Goal: Task Accomplishment & Management: Manage account settings

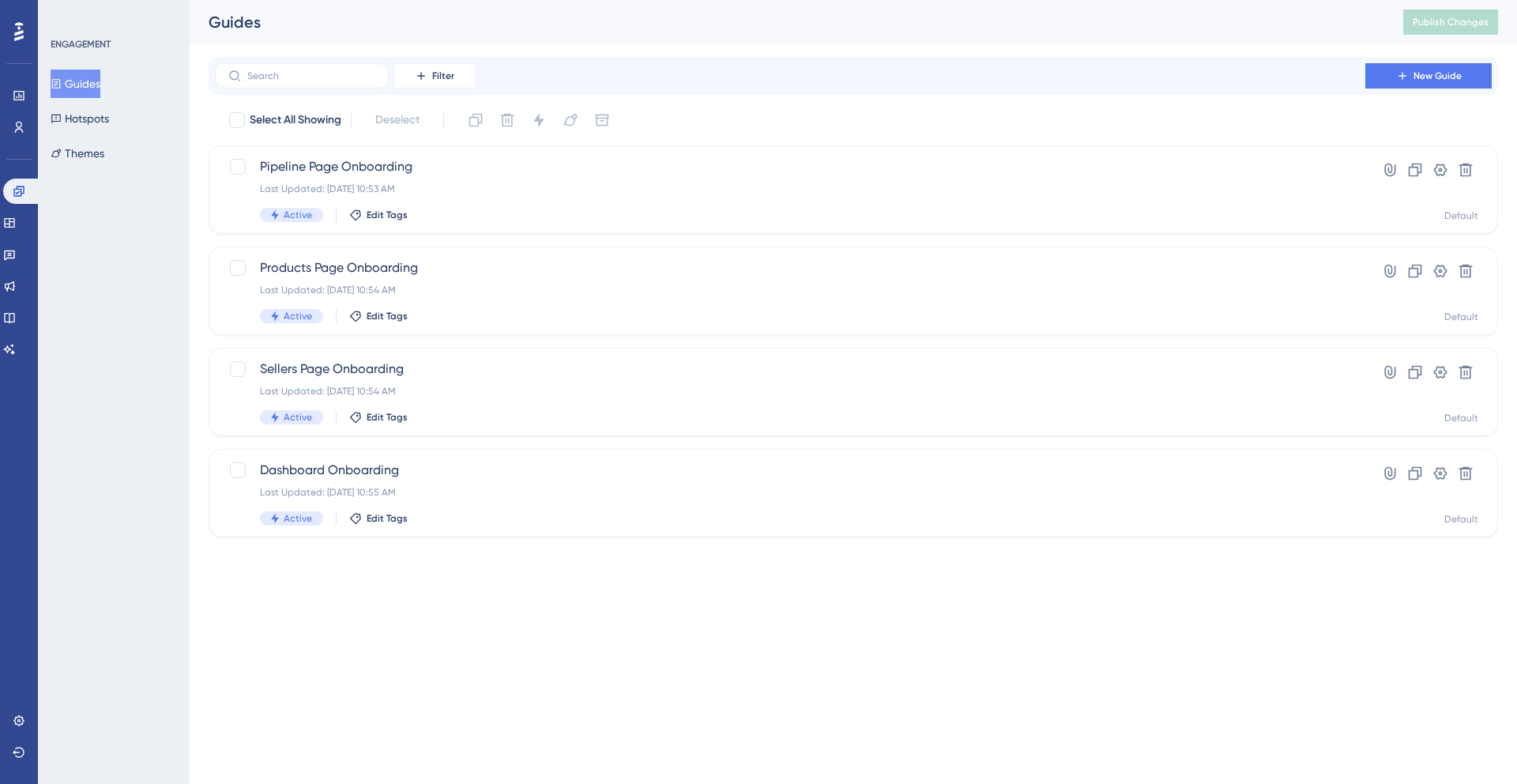
click at [550, 561] on div "Performance Users Engagement Widgets Feedback Product Updates Knowledge Base AI…" at bounding box center [854, 281] width 1328 height 562
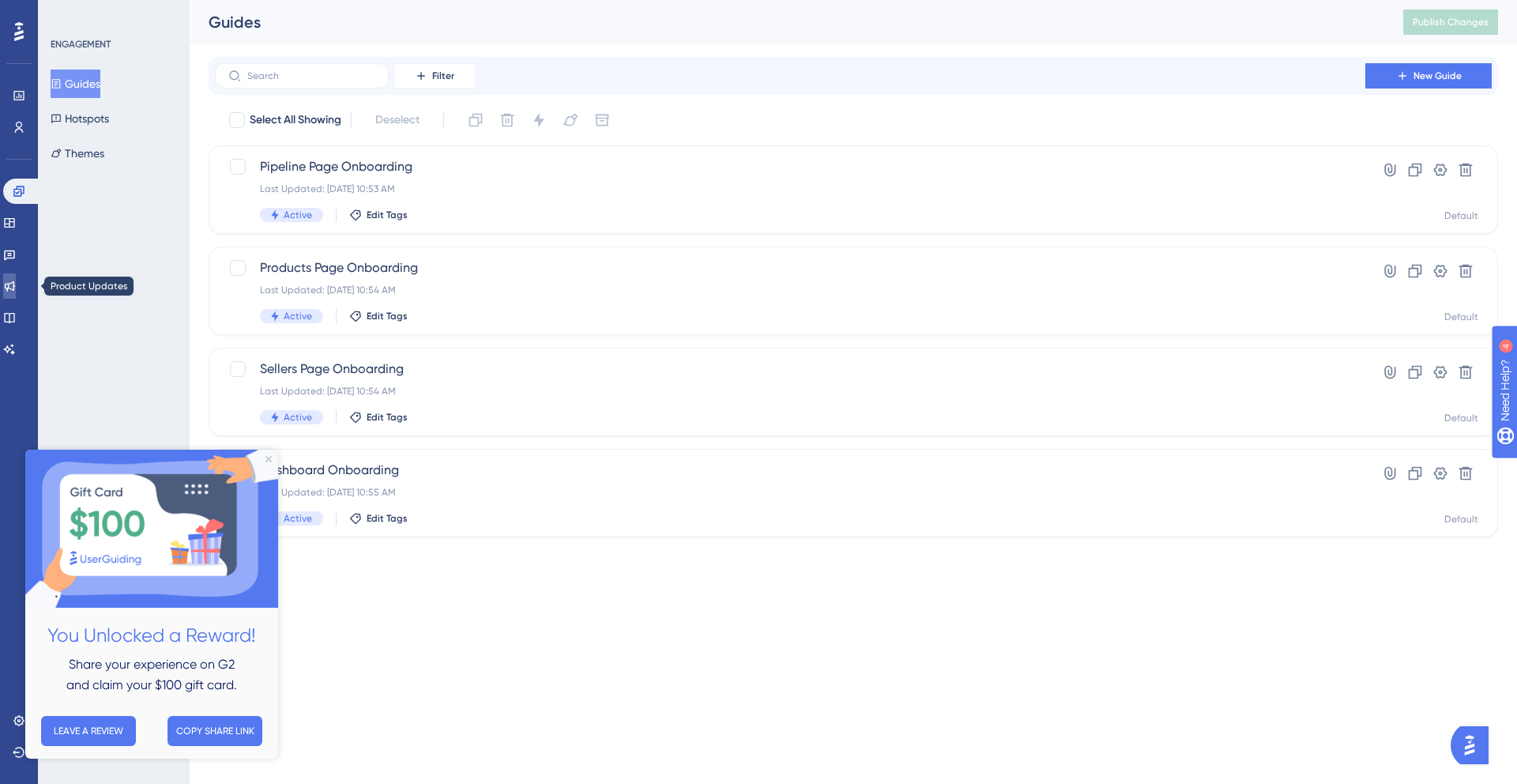
click at [16, 286] on icon at bounding box center [9, 286] width 13 height 13
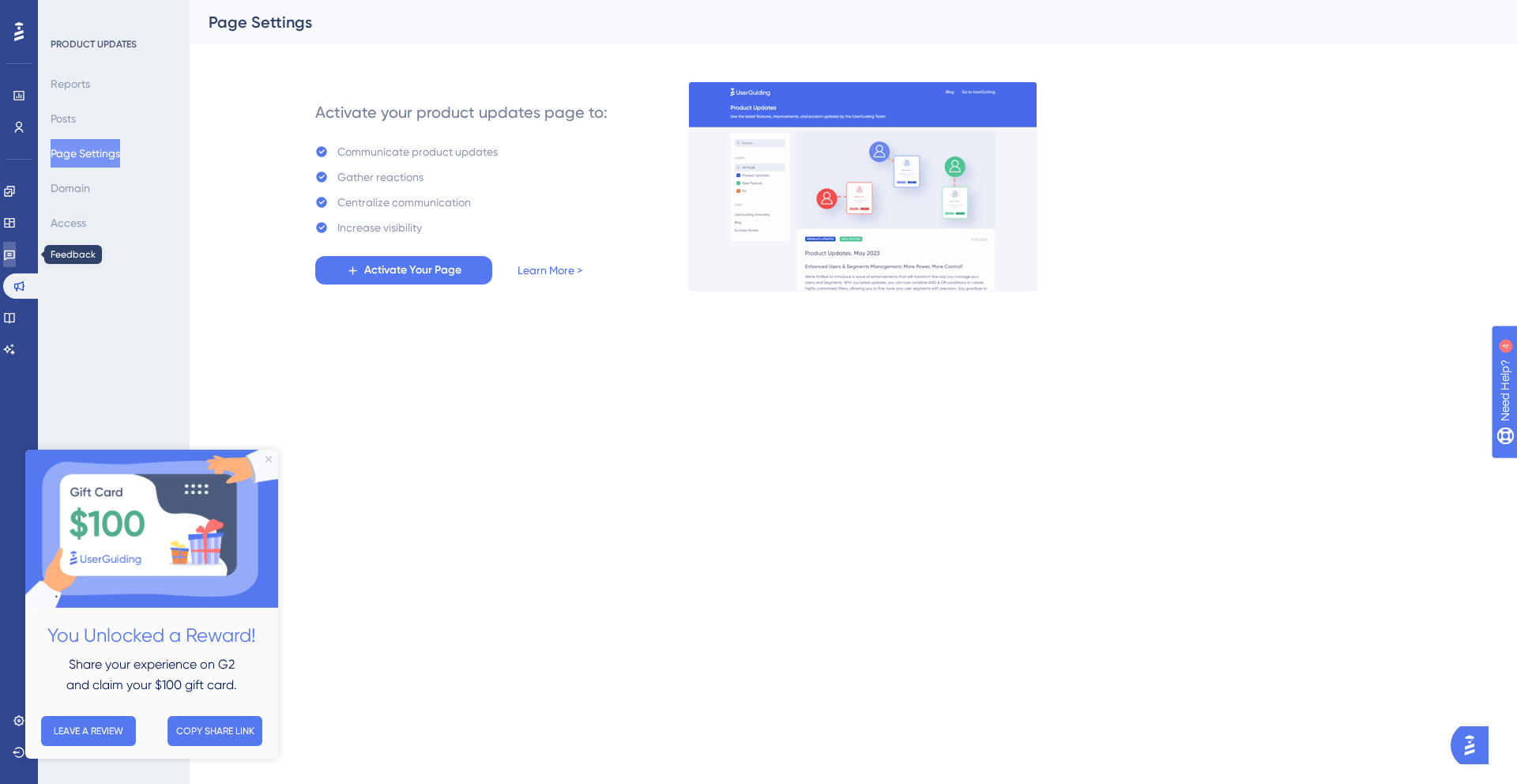
click at [16, 263] on link at bounding box center [9, 254] width 13 height 25
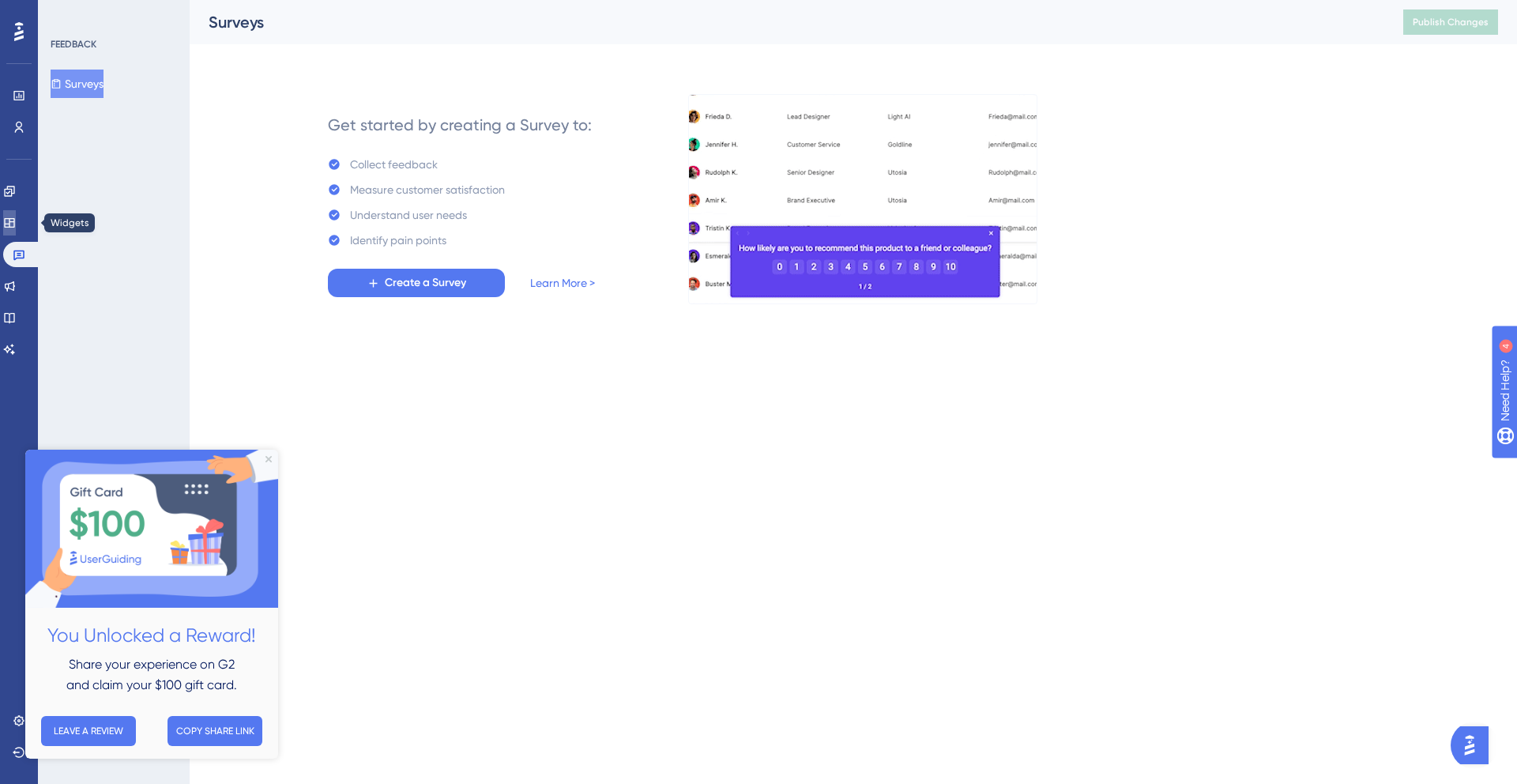
click at [14, 226] on icon at bounding box center [9, 223] width 10 height 10
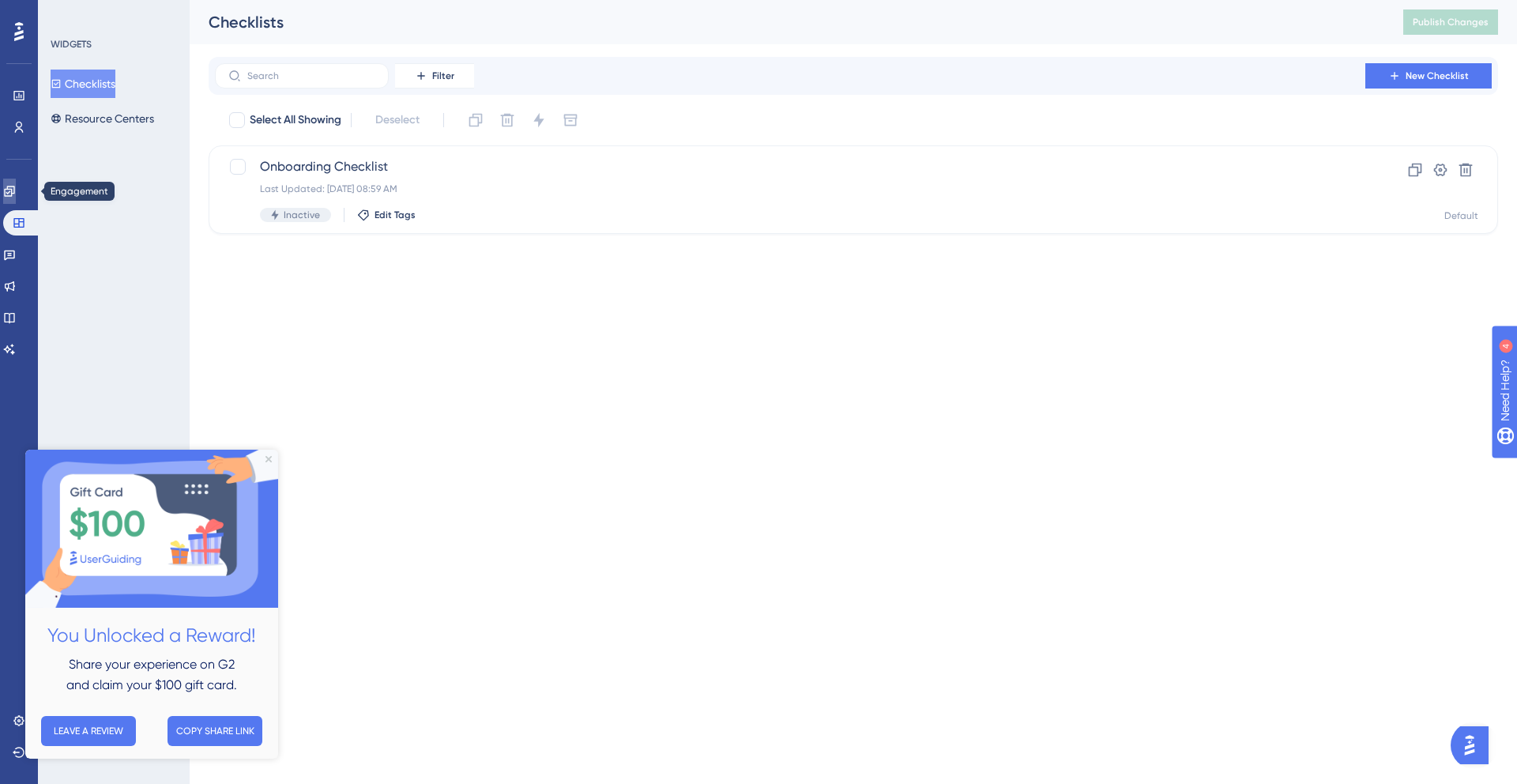
click at [14, 194] on icon at bounding box center [9, 191] width 10 height 10
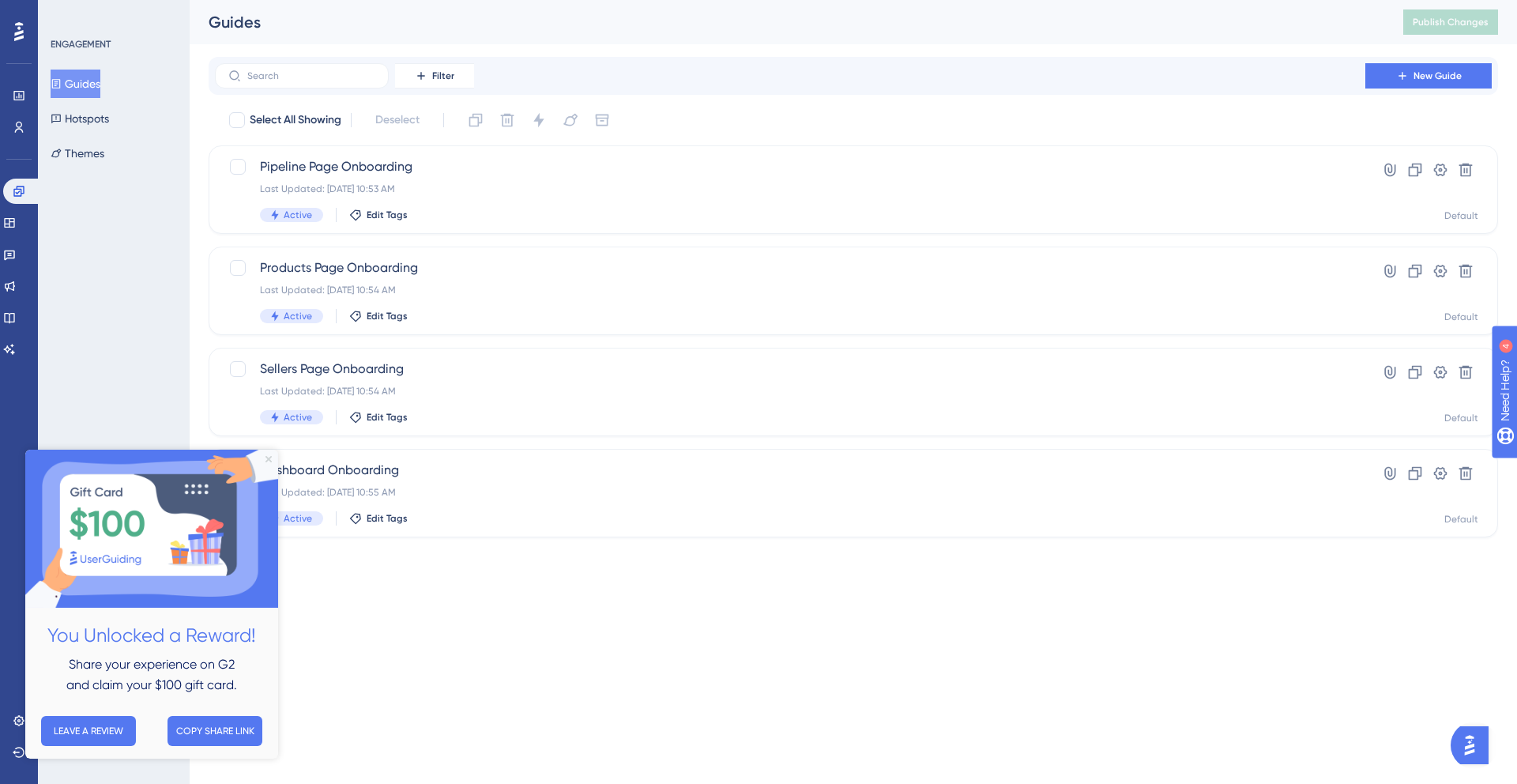
click at [269, 458] on icon "Close Preview" at bounding box center [269, 459] width 6 height 6
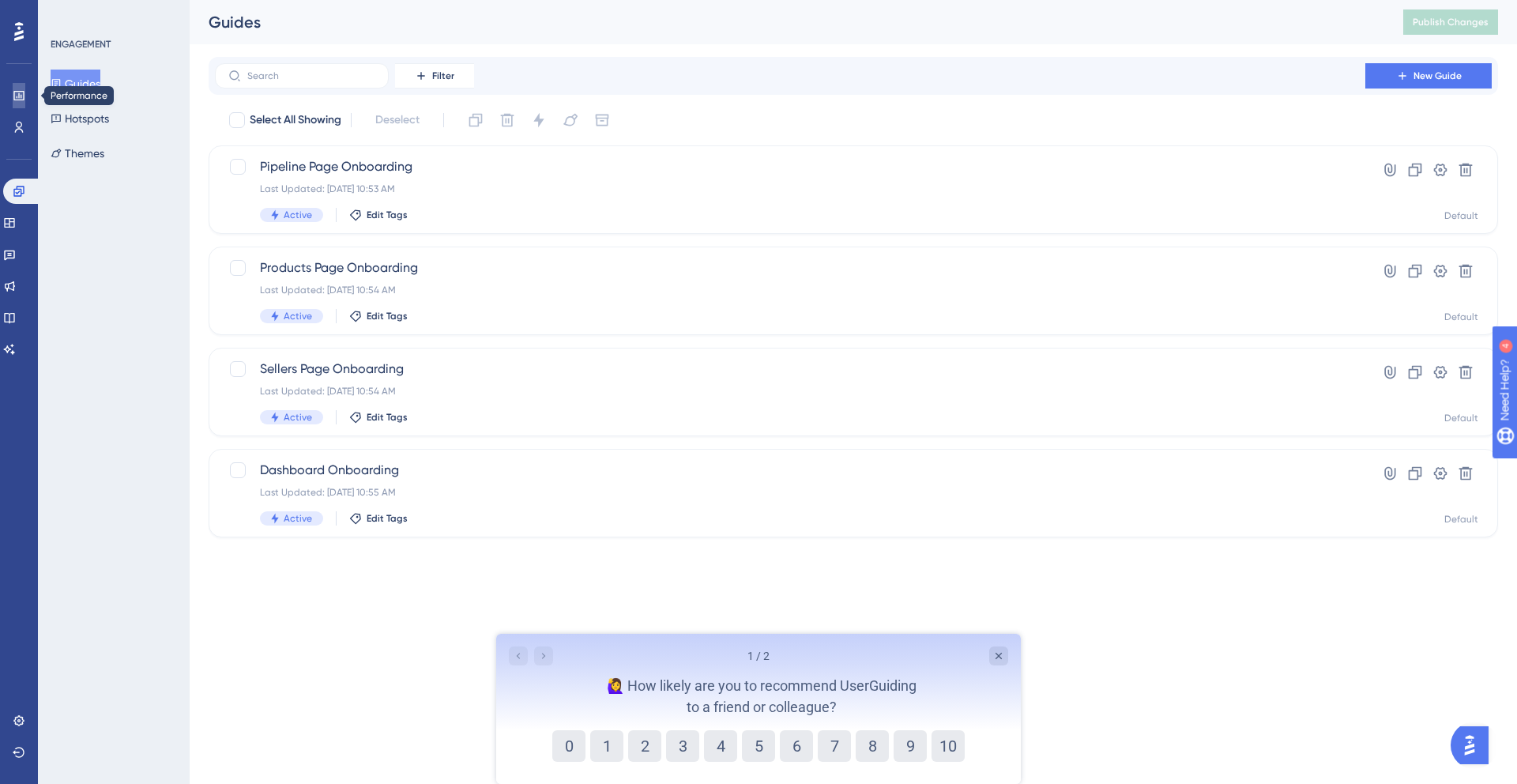
click at [15, 90] on icon at bounding box center [19, 96] width 13 height 13
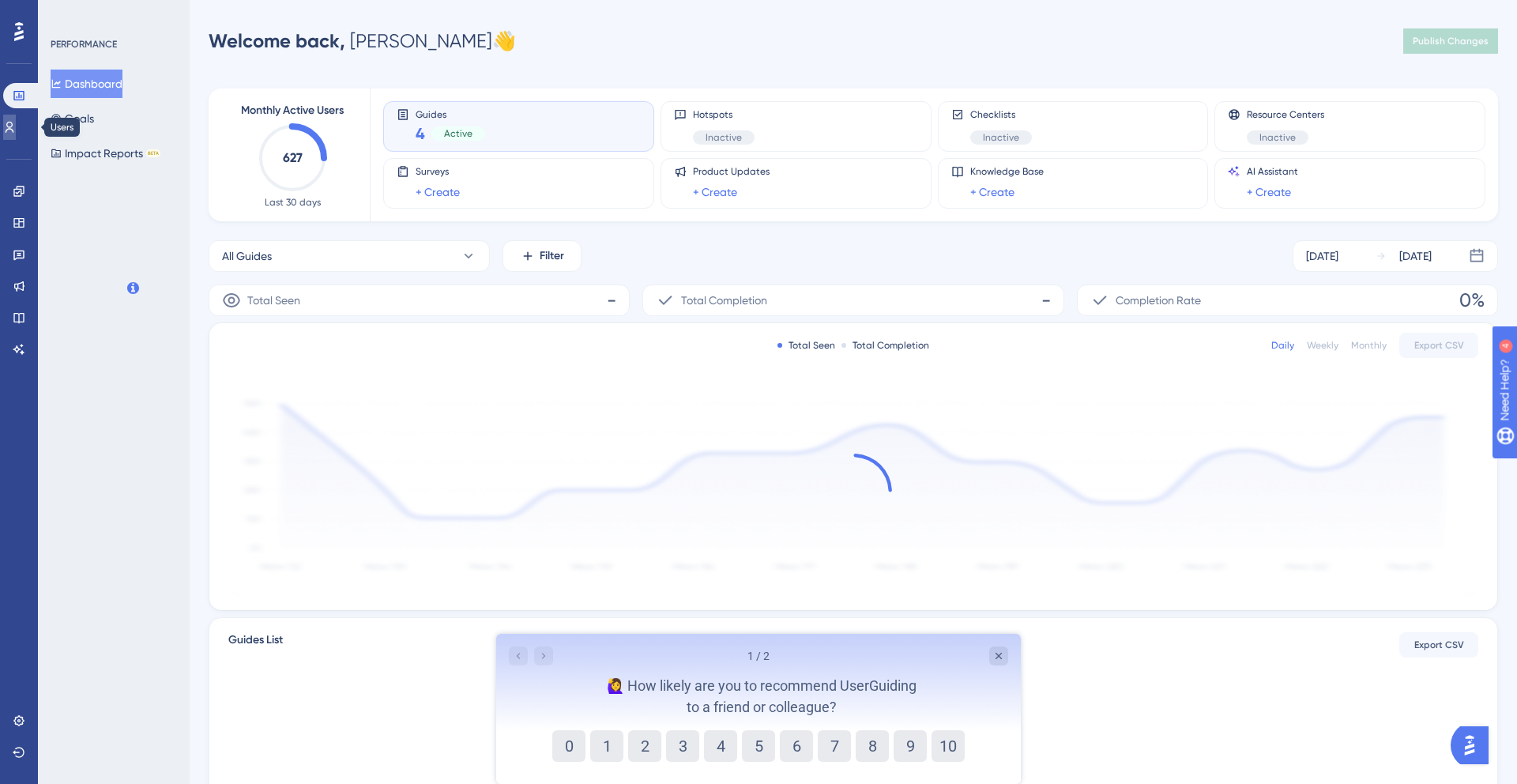
click at [13, 127] on icon at bounding box center [9, 126] width 13 height 13
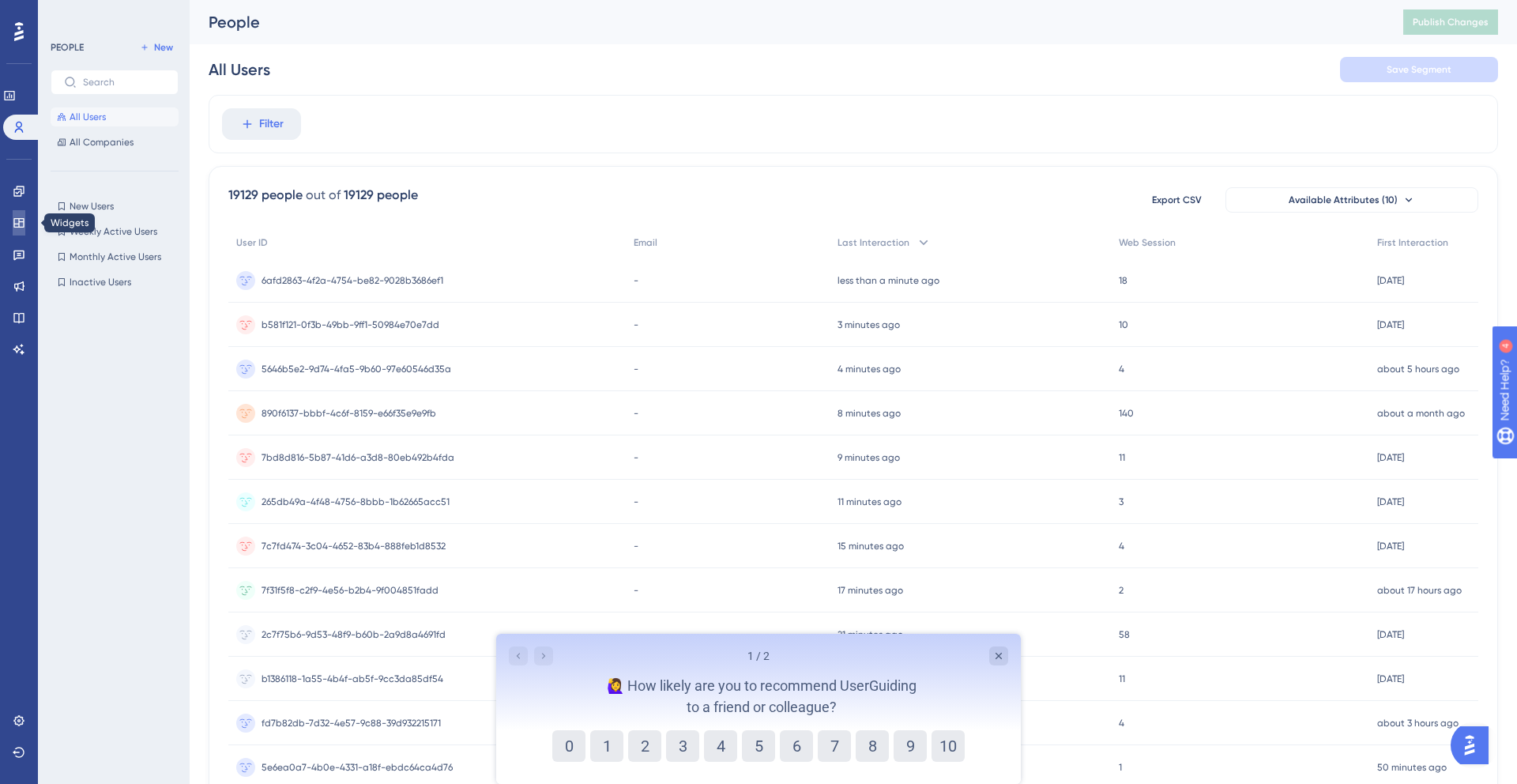
click at [21, 217] on icon at bounding box center [19, 223] width 13 height 13
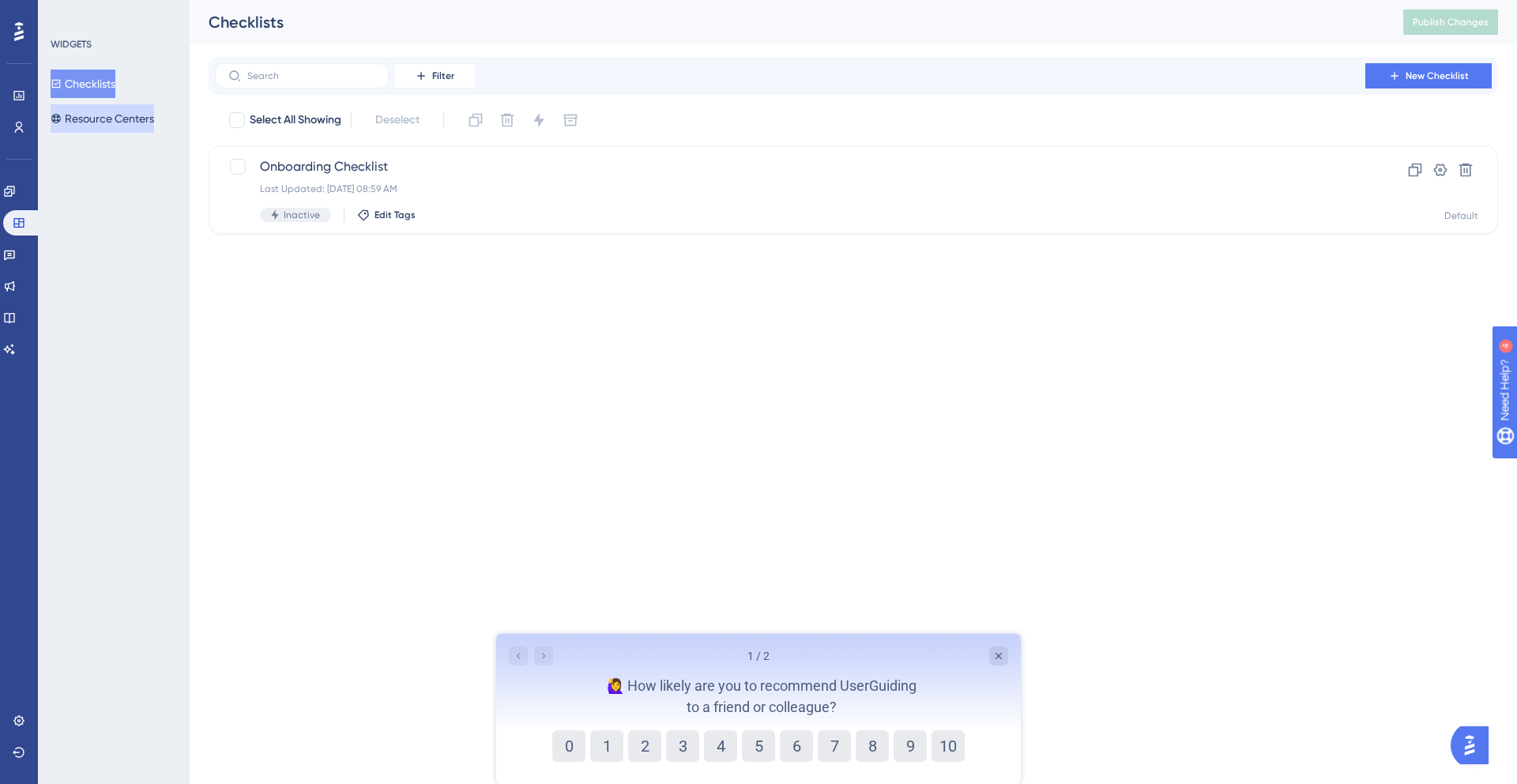
click at [88, 119] on button "Resource Centers" at bounding box center [103, 118] width 104 height 29
click at [92, 72] on button "Checklists" at bounding box center [83, 84] width 65 height 29
click at [25, 102] on link at bounding box center [19, 95] width 13 height 25
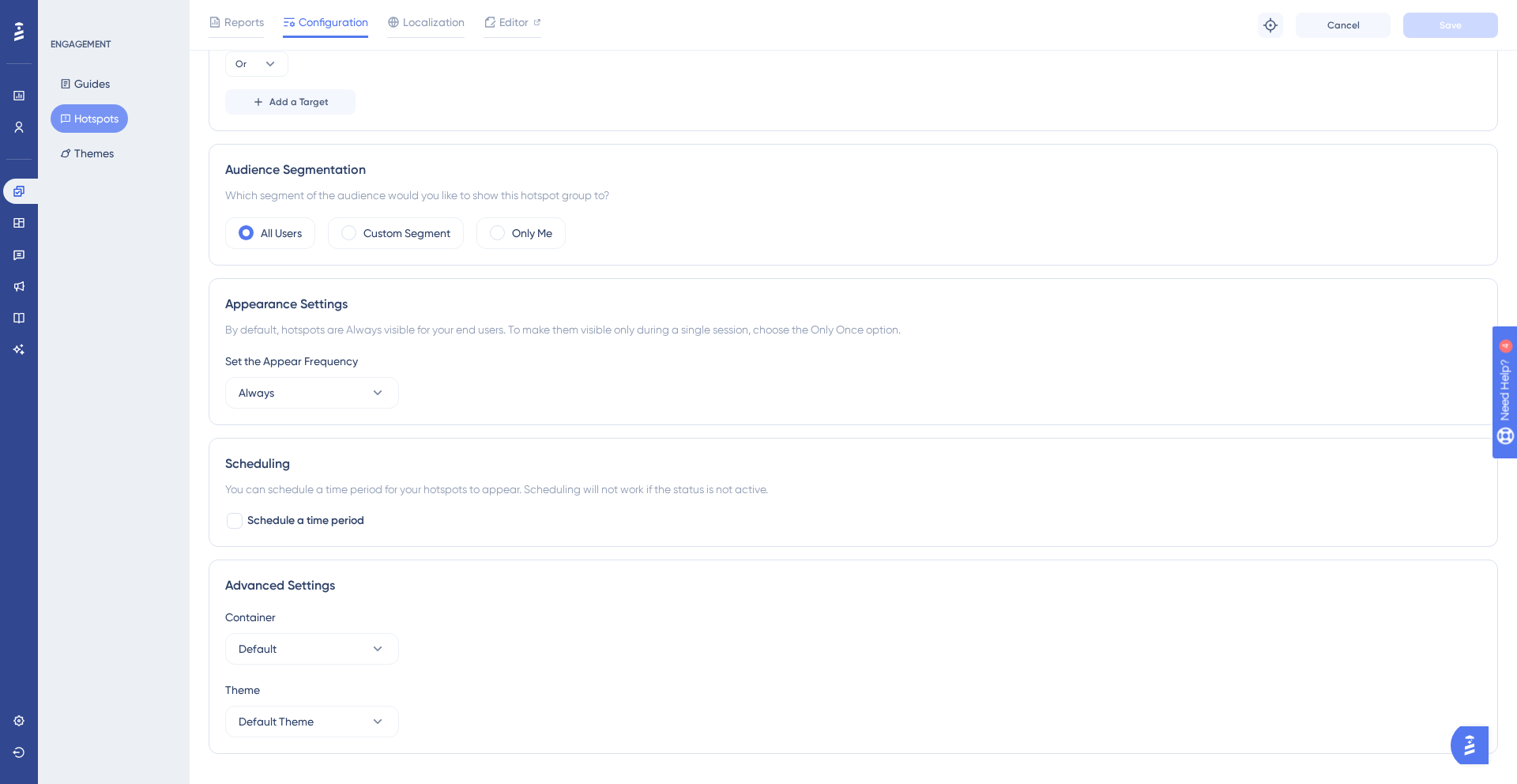
scroll to position [537, 0]
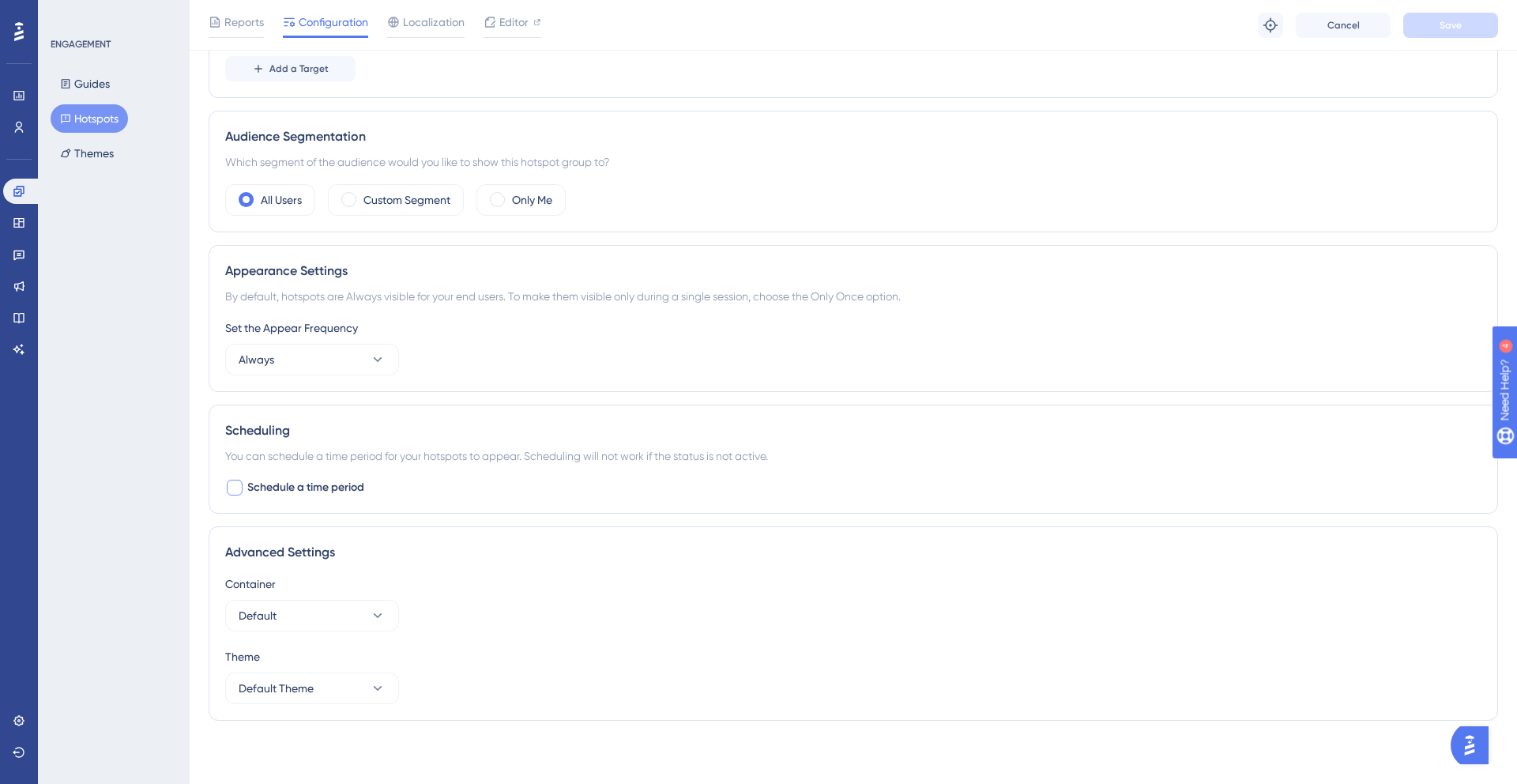
click at [347, 490] on span "Schedule a time period" at bounding box center [305, 487] width 116 height 19
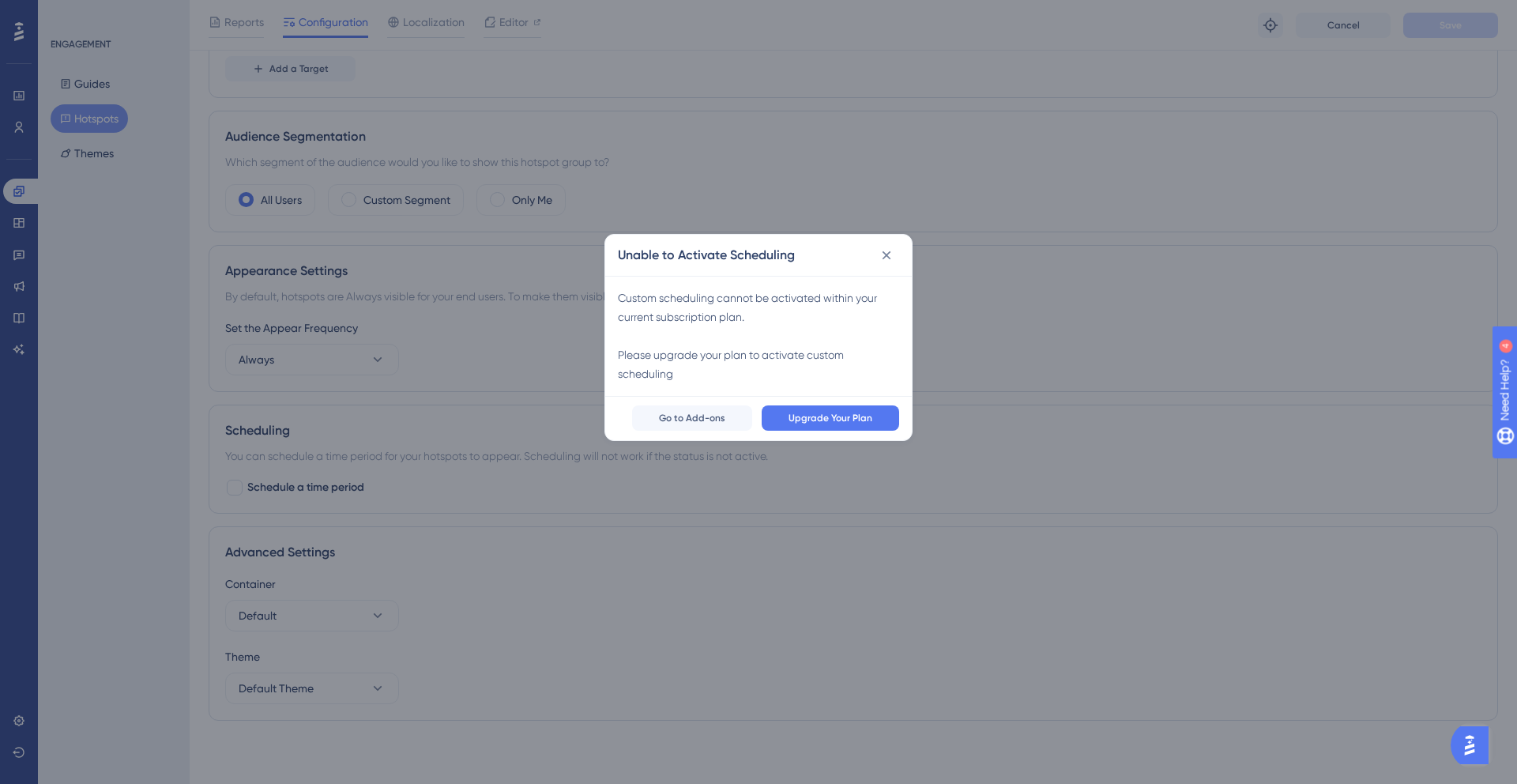
click at [927, 244] on div "Unable to Activate Scheduling Custom scheduling cannot be activated within your…" at bounding box center [758, 392] width 1517 height 784
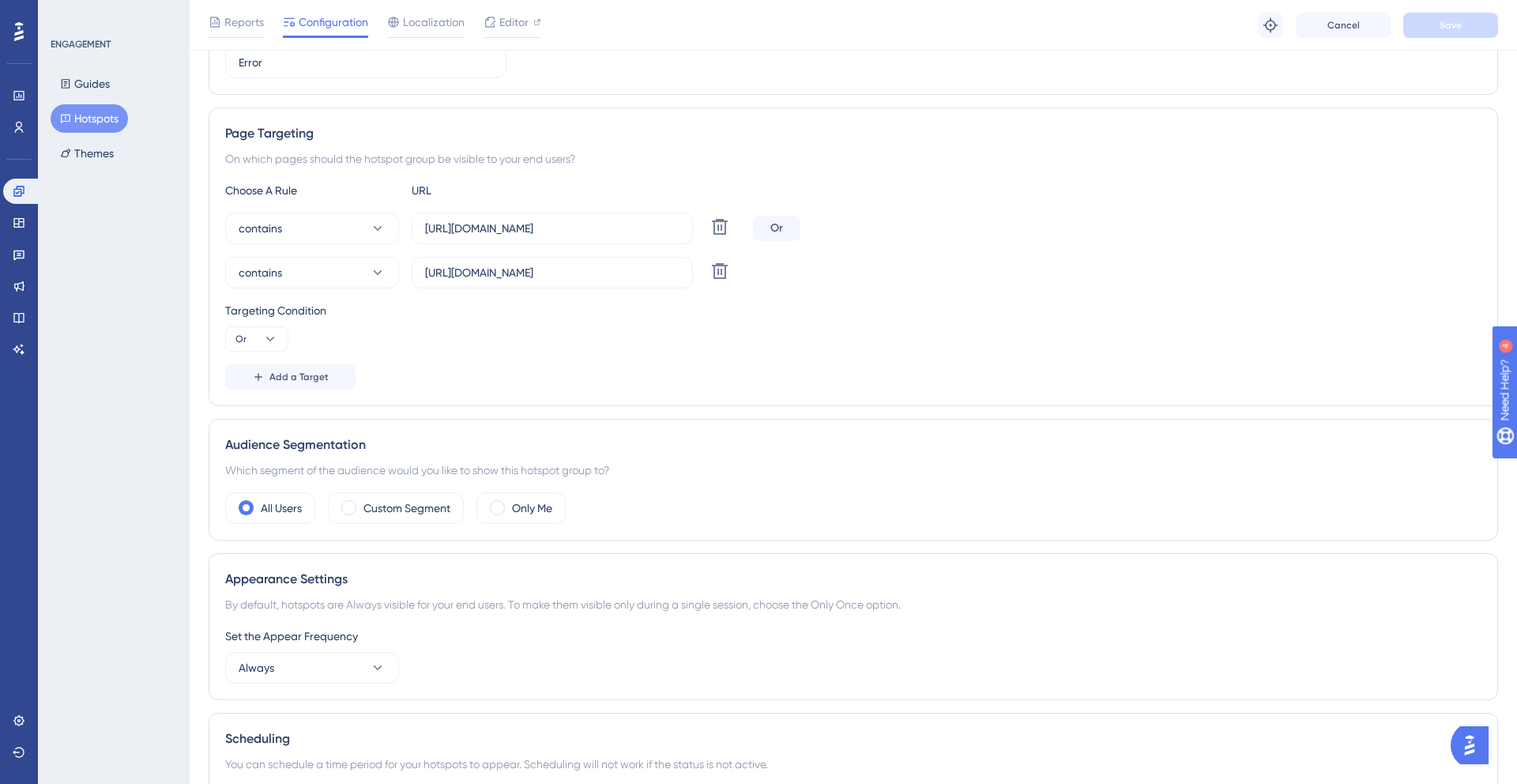
scroll to position [0, 0]
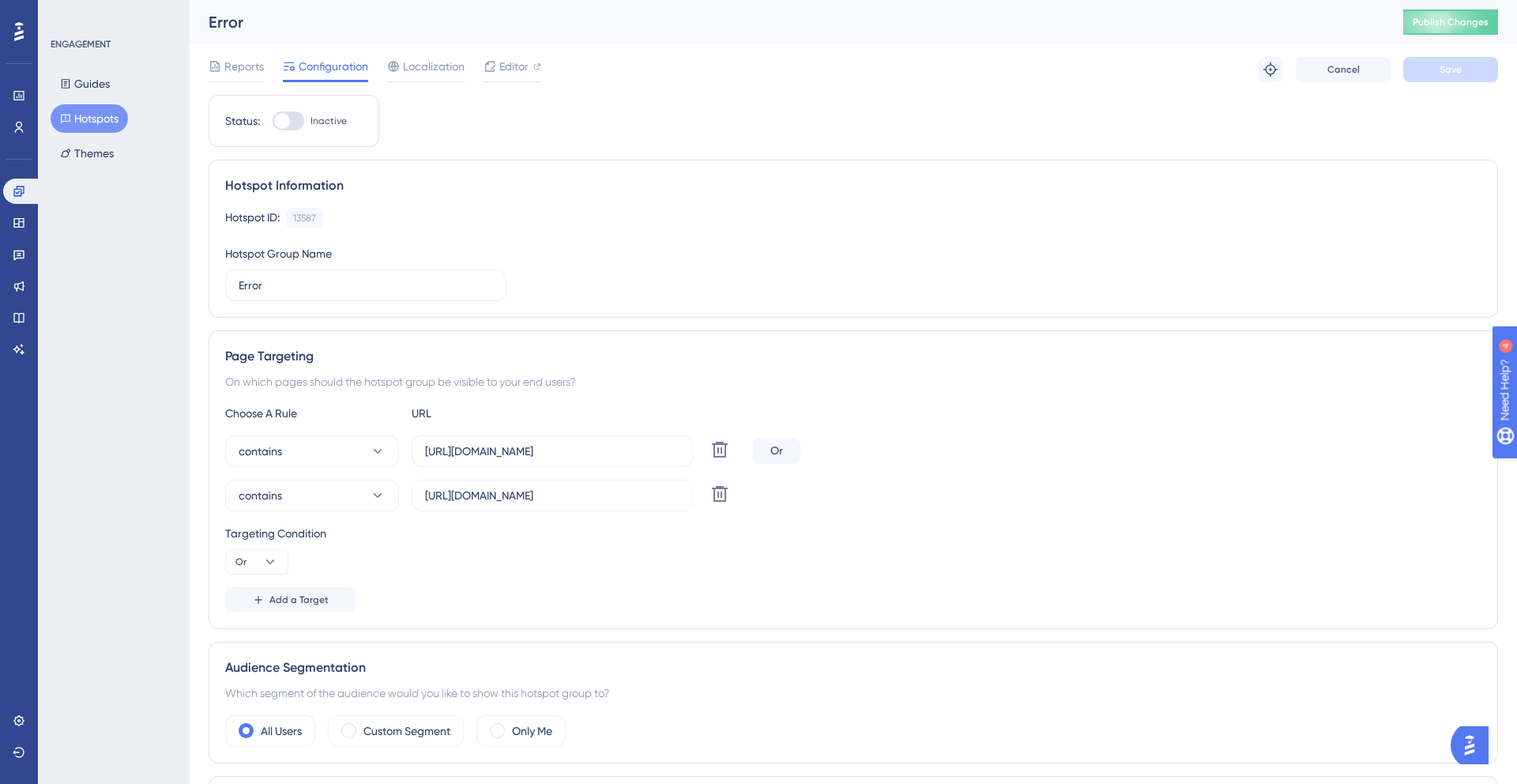
click at [294, 122] on div at bounding box center [289, 120] width 32 height 19
click at [273, 121] on input "Inactive" at bounding box center [272, 120] width 1 height 1
checkbox input "true"
click at [1441, 75] on span "Save" at bounding box center [1450, 70] width 22 height 13
click at [1439, 17] on span "Publish Changes" at bounding box center [1450, 22] width 76 height 13
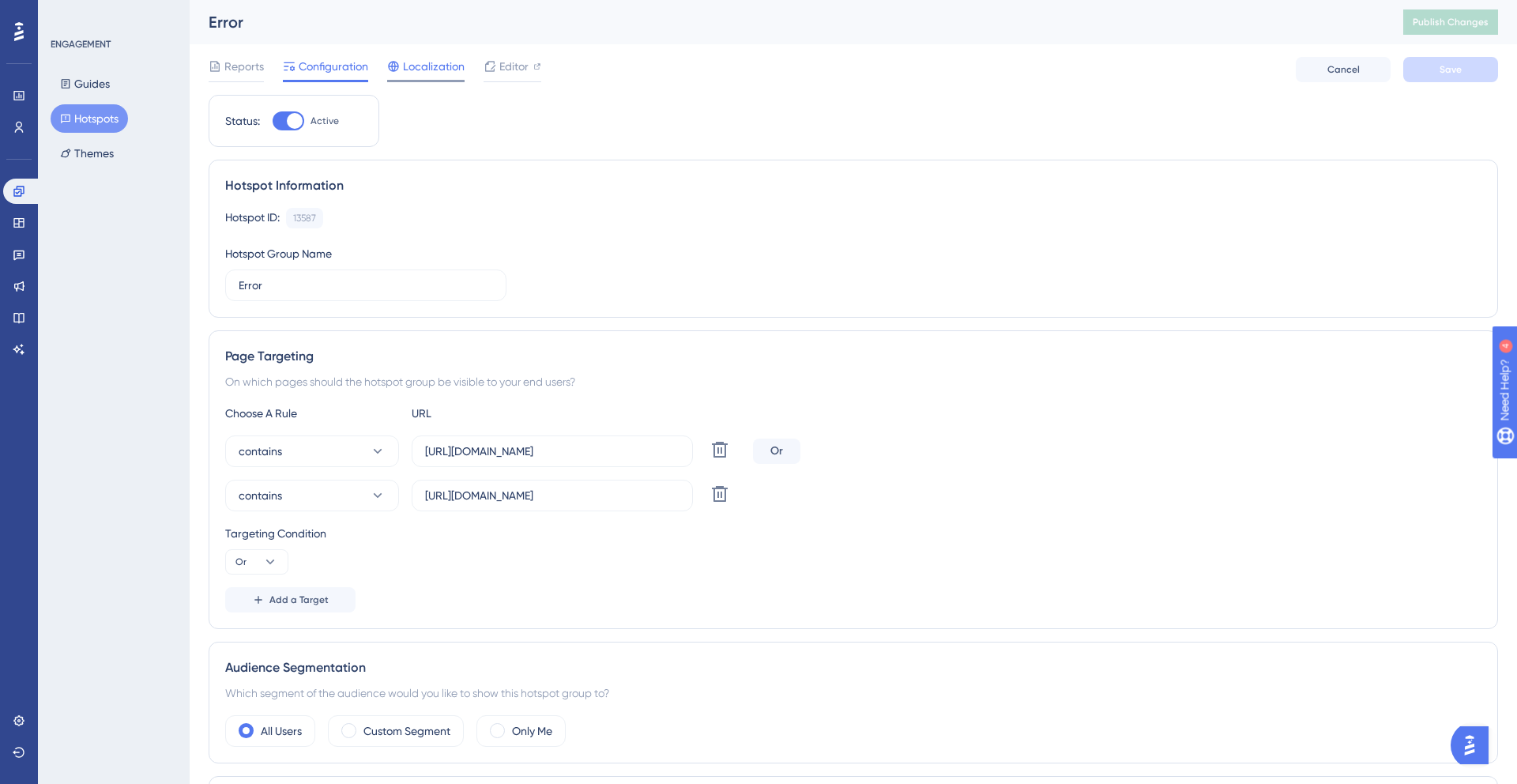
click at [401, 68] on div "Localization" at bounding box center [426, 66] width 78 height 19
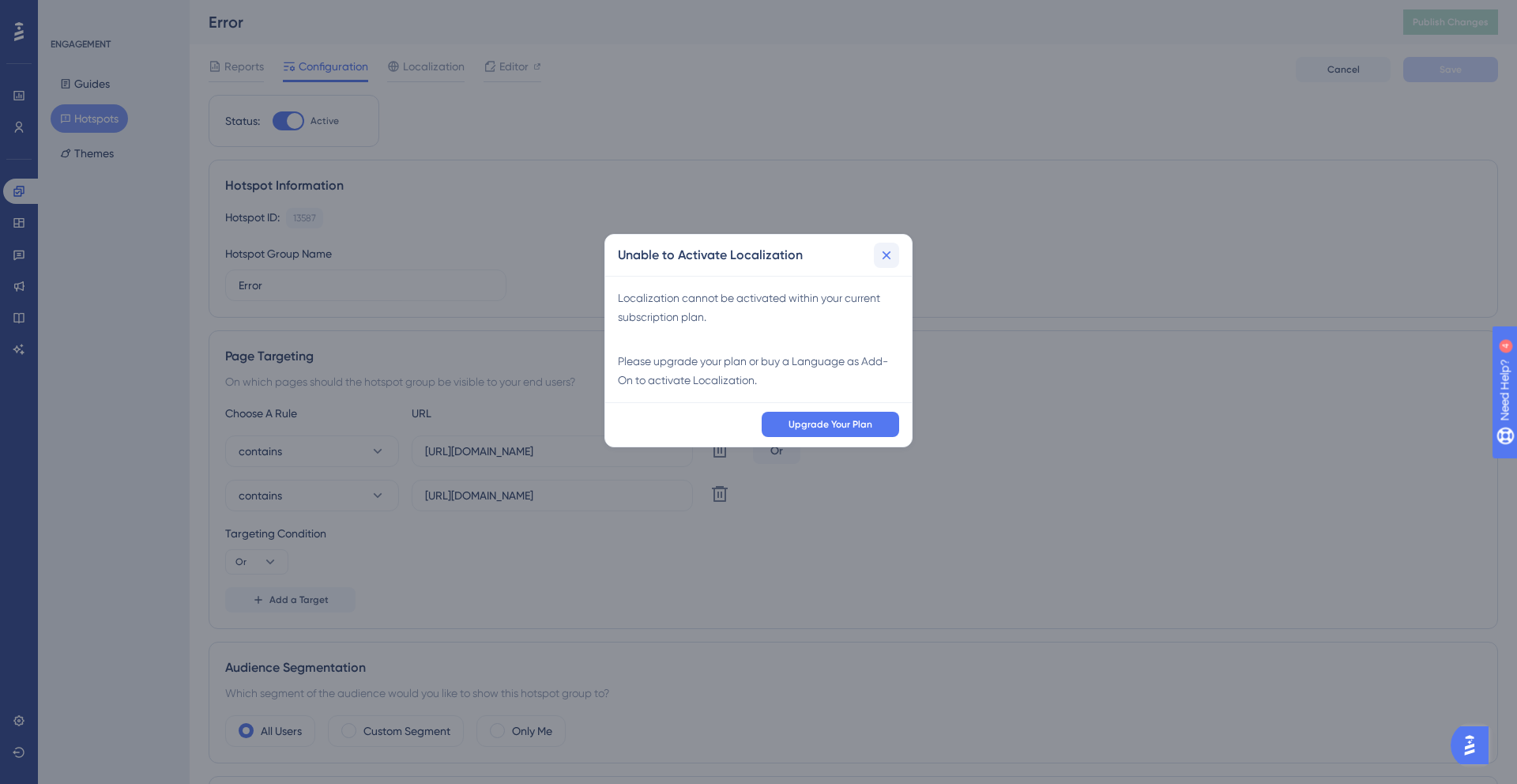
click at [888, 253] on icon at bounding box center [887, 255] width 9 height 9
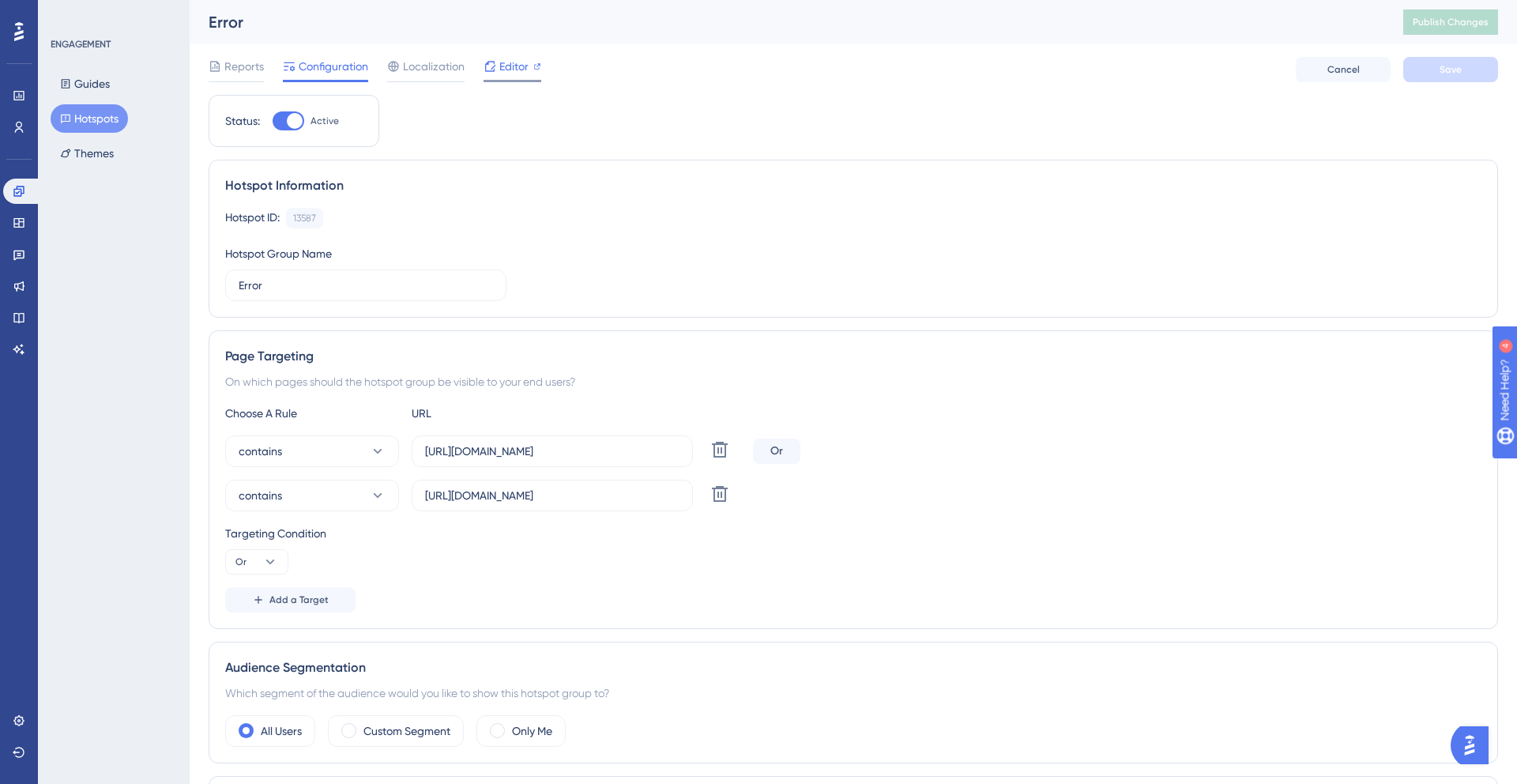
click at [501, 67] on span "Editor" at bounding box center [514, 66] width 29 height 19
click at [126, 297] on div "ENGAGEMENT Guides Hotspots Themes" at bounding box center [113, 392] width 151 height 784
click at [21, 723] on icon at bounding box center [18, 719] width 10 height 10
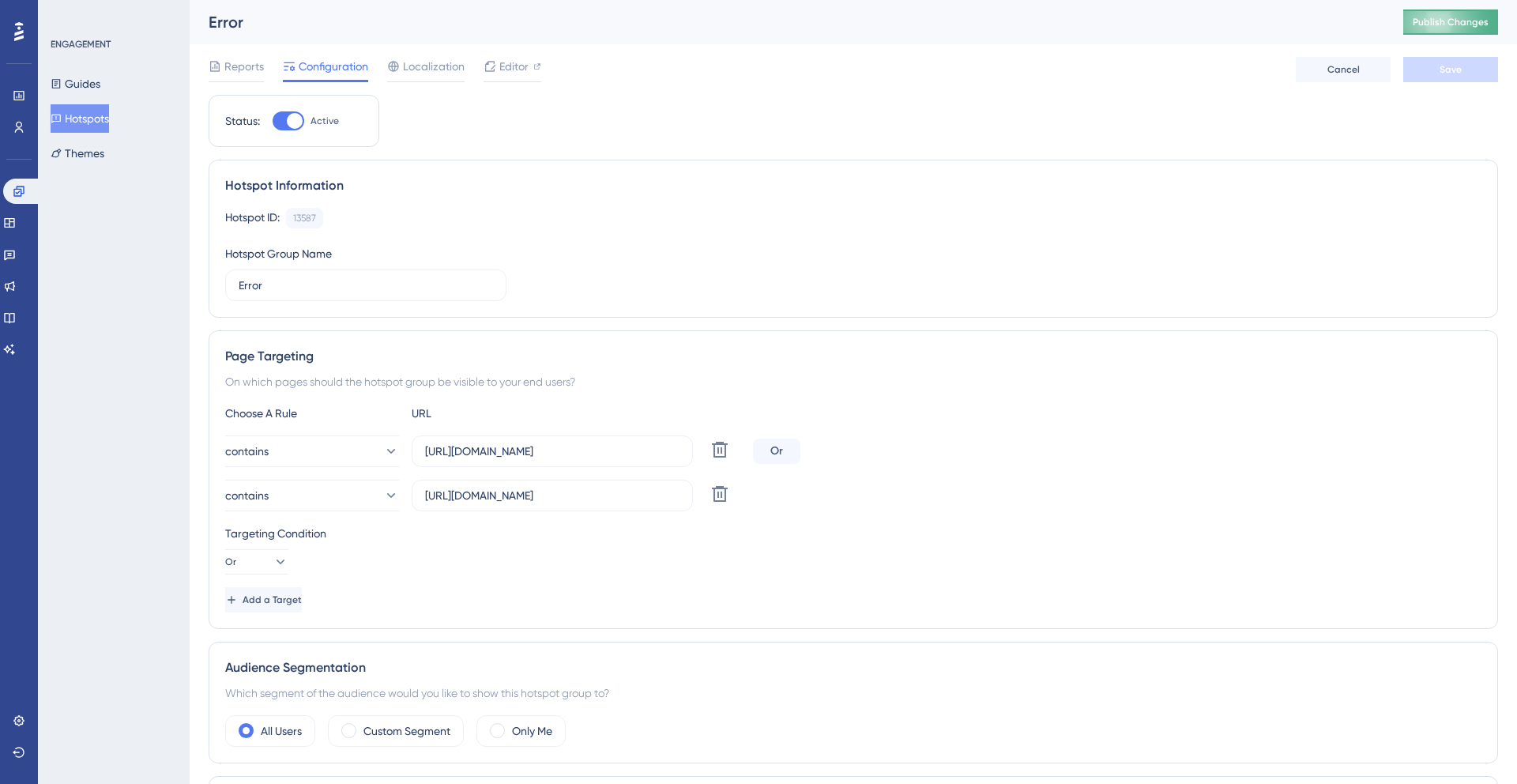
click at [1412, 24] on button "Publish Changes" at bounding box center [1450, 22] width 95 height 25
click at [1058, 101] on div "Status: Active Hotspot Information Hotspot ID: 13587 Copy Hotspot Group Name Er…" at bounding box center [854, 679] width 1290 height 1169
click at [420, 71] on span "Localization" at bounding box center [434, 66] width 62 height 19
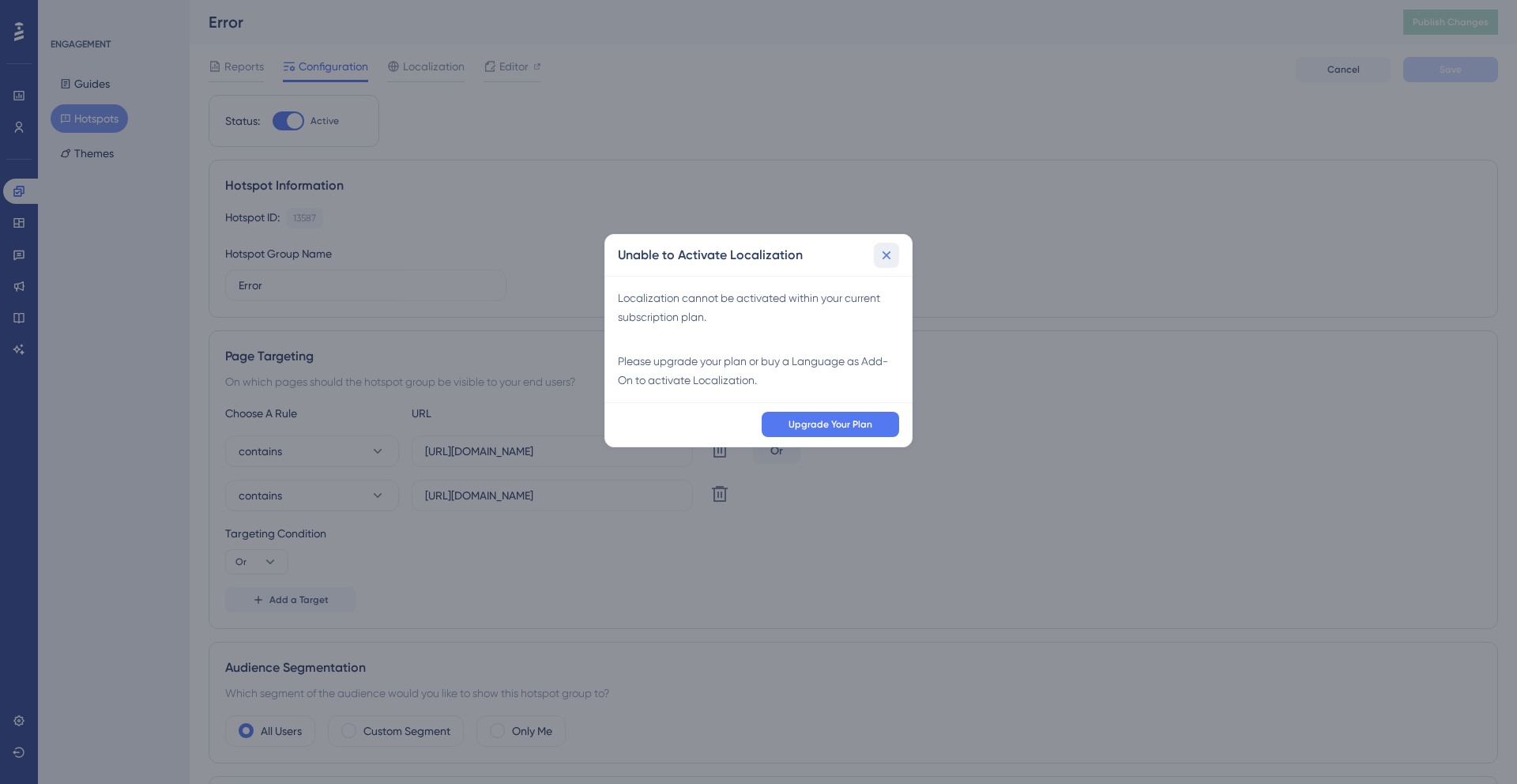
click at [889, 244] on button at bounding box center [886, 255] width 25 height 25
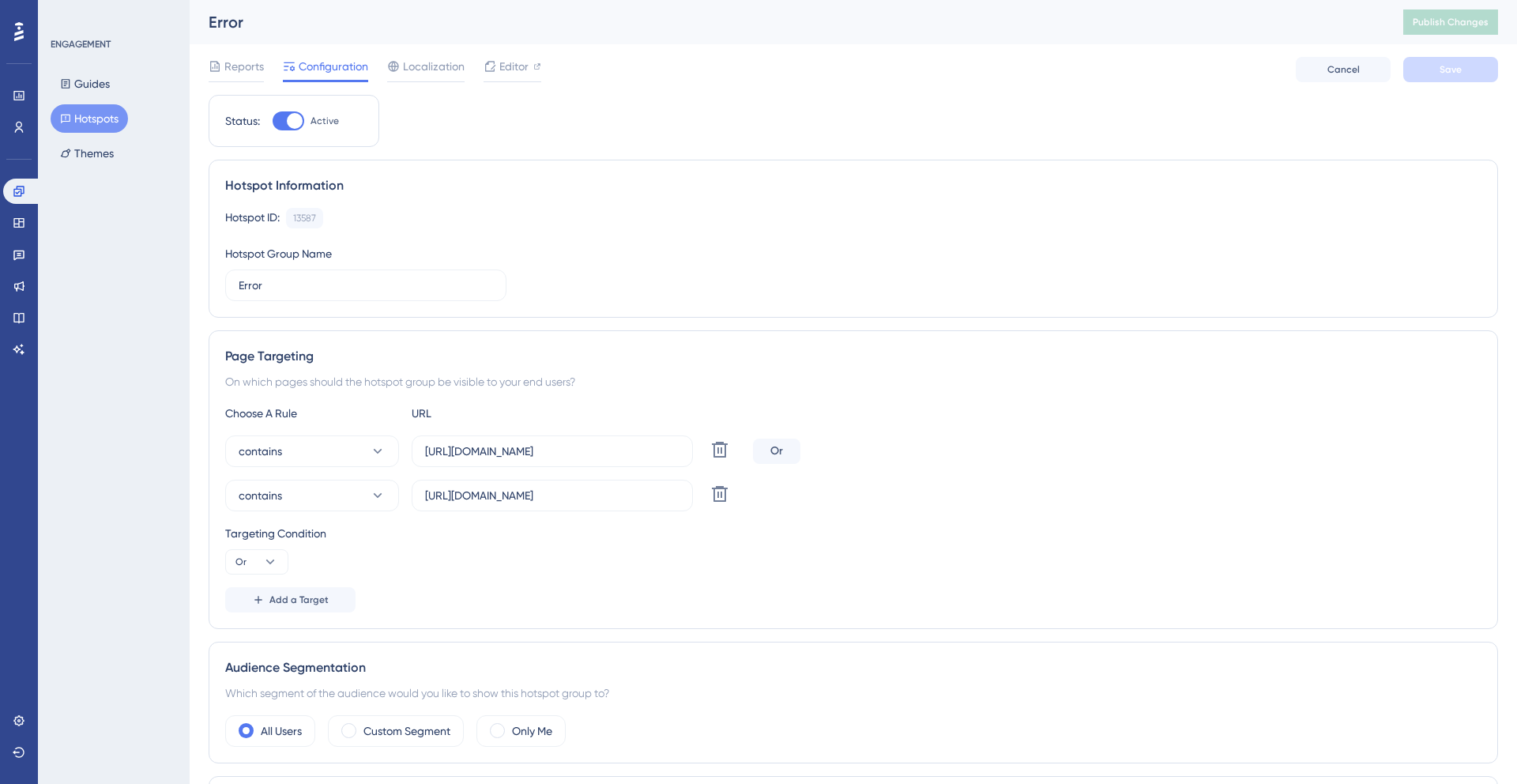
click at [293, 113] on div at bounding box center [295, 121] width 16 height 16
click at [273, 120] on input "Active" at bounding box center [272, 120] width 1 height 1
click at [275, 121] on div at bounding box center [282, 121] width 16 height 16
click at [273, 121] on input "Inactive" at bounding box center [272, 120] width 1 height 1
checkbox input "true"
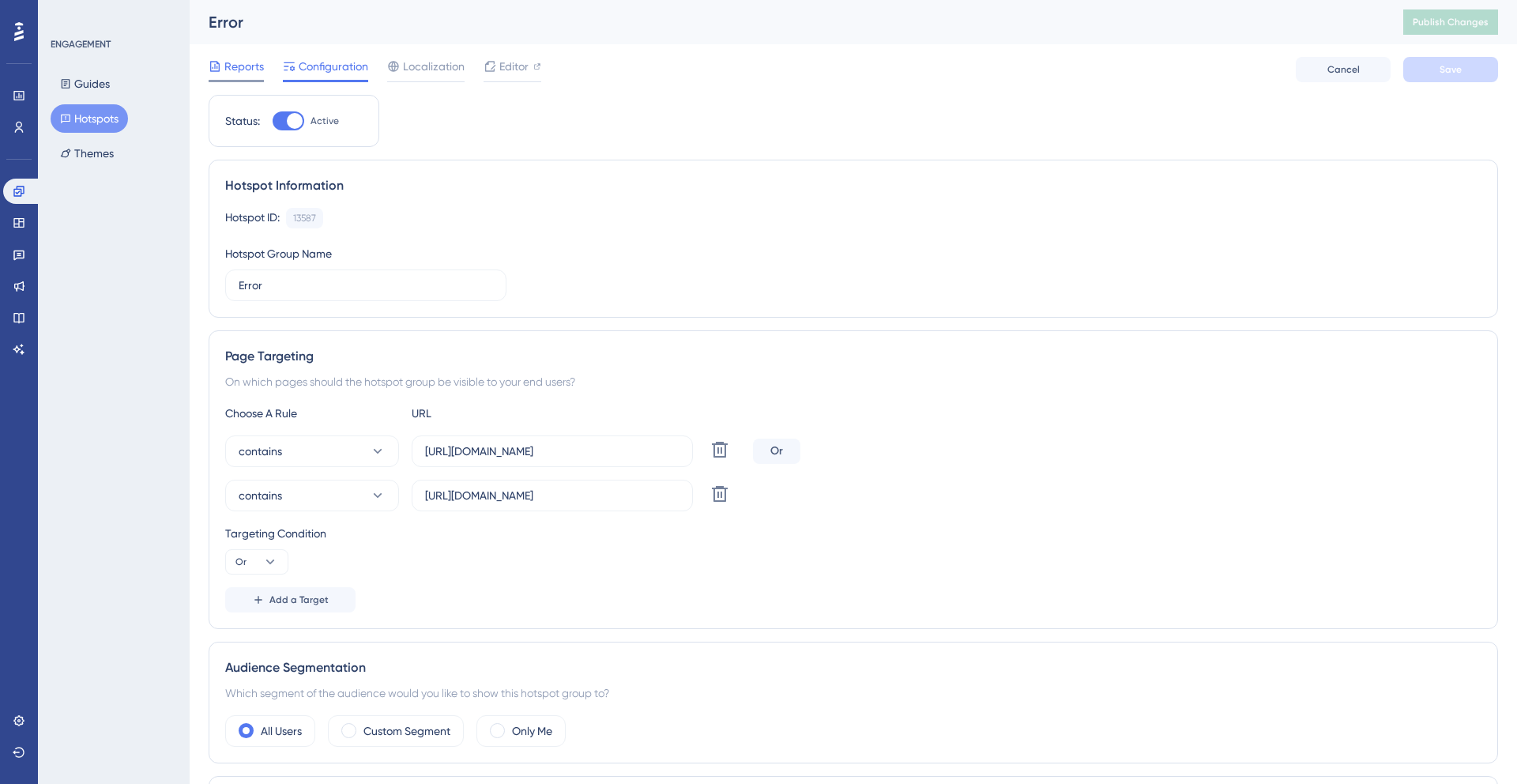
click at [251, 69] on span "Reports" at bounding box center [244, 66] width 40 height 19
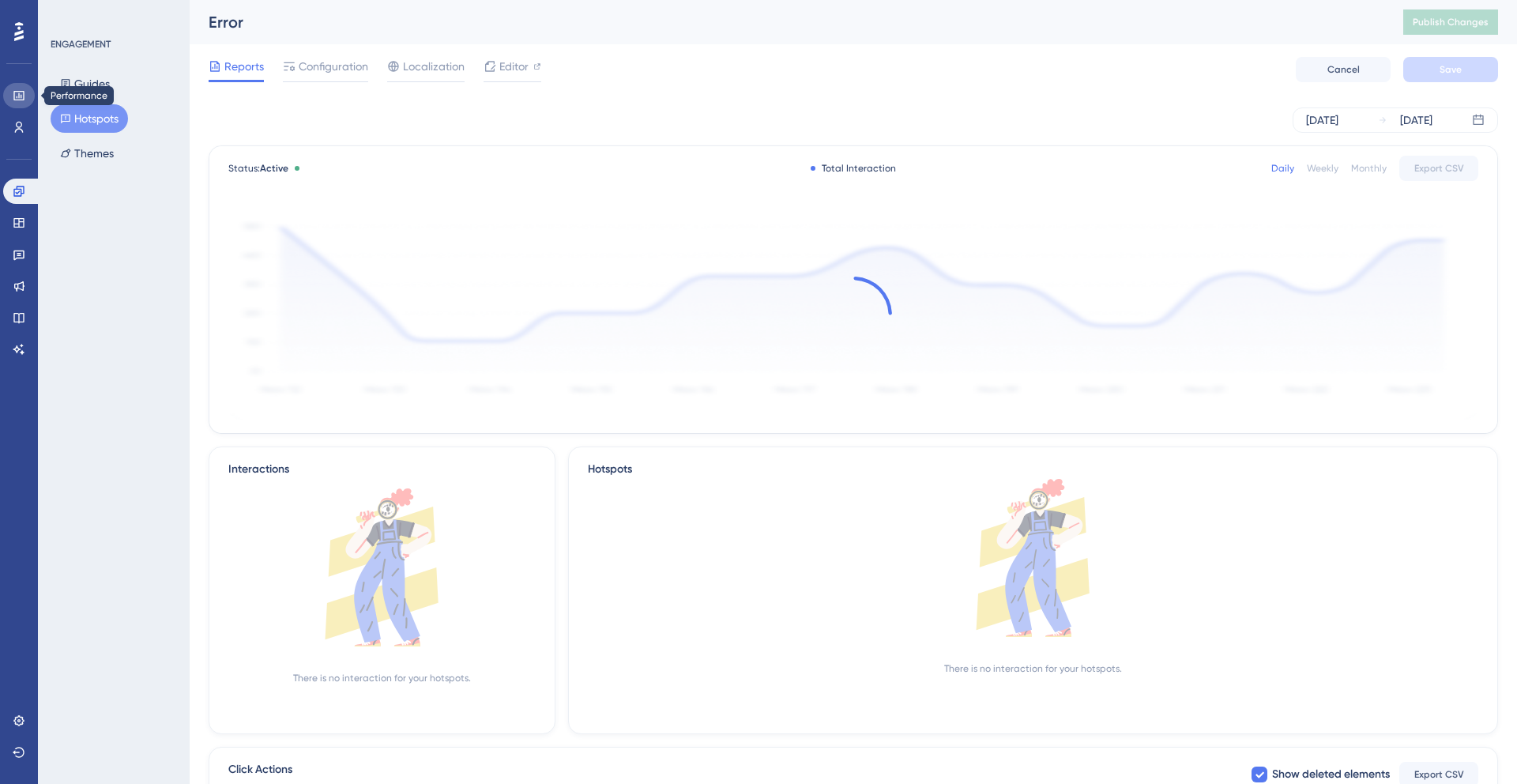
click at [22, 102] on link at bounding box center [19, 95] width 32 height 25
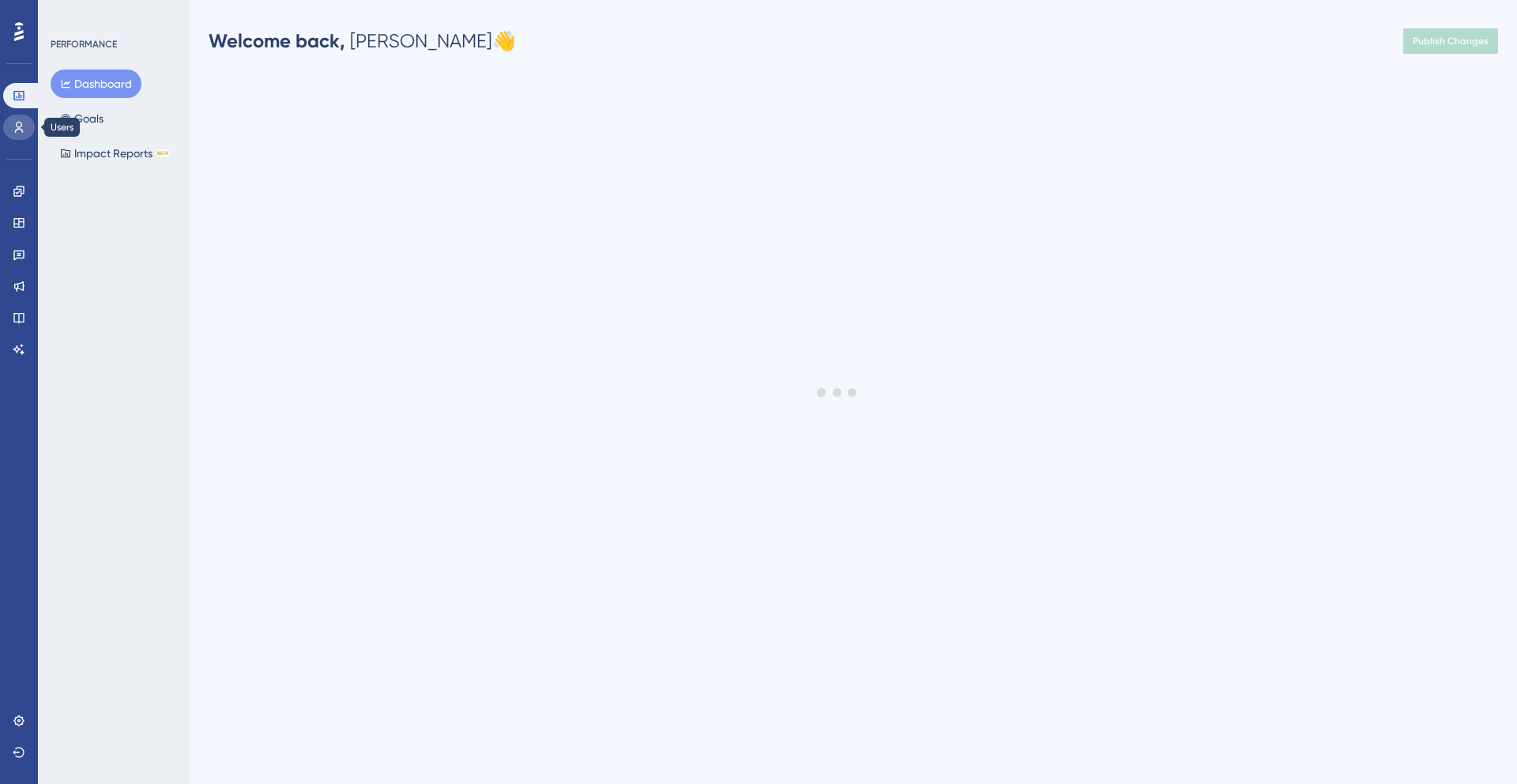
click at [13, 136] on link at bounding box center [19, 126] width 32 height 25
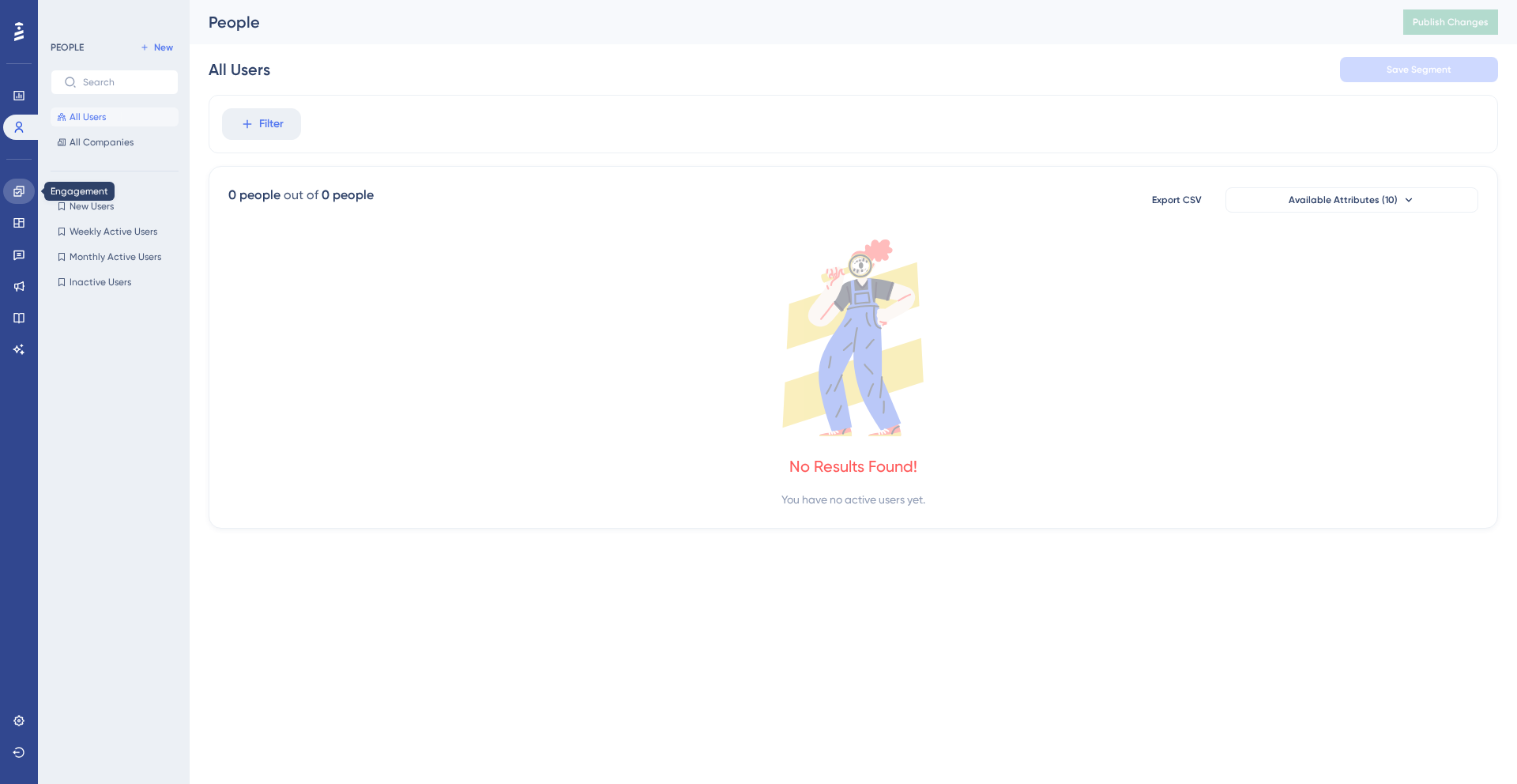
click at [22, 190] on icon at bounding box center [19, 191] width 13 height 13
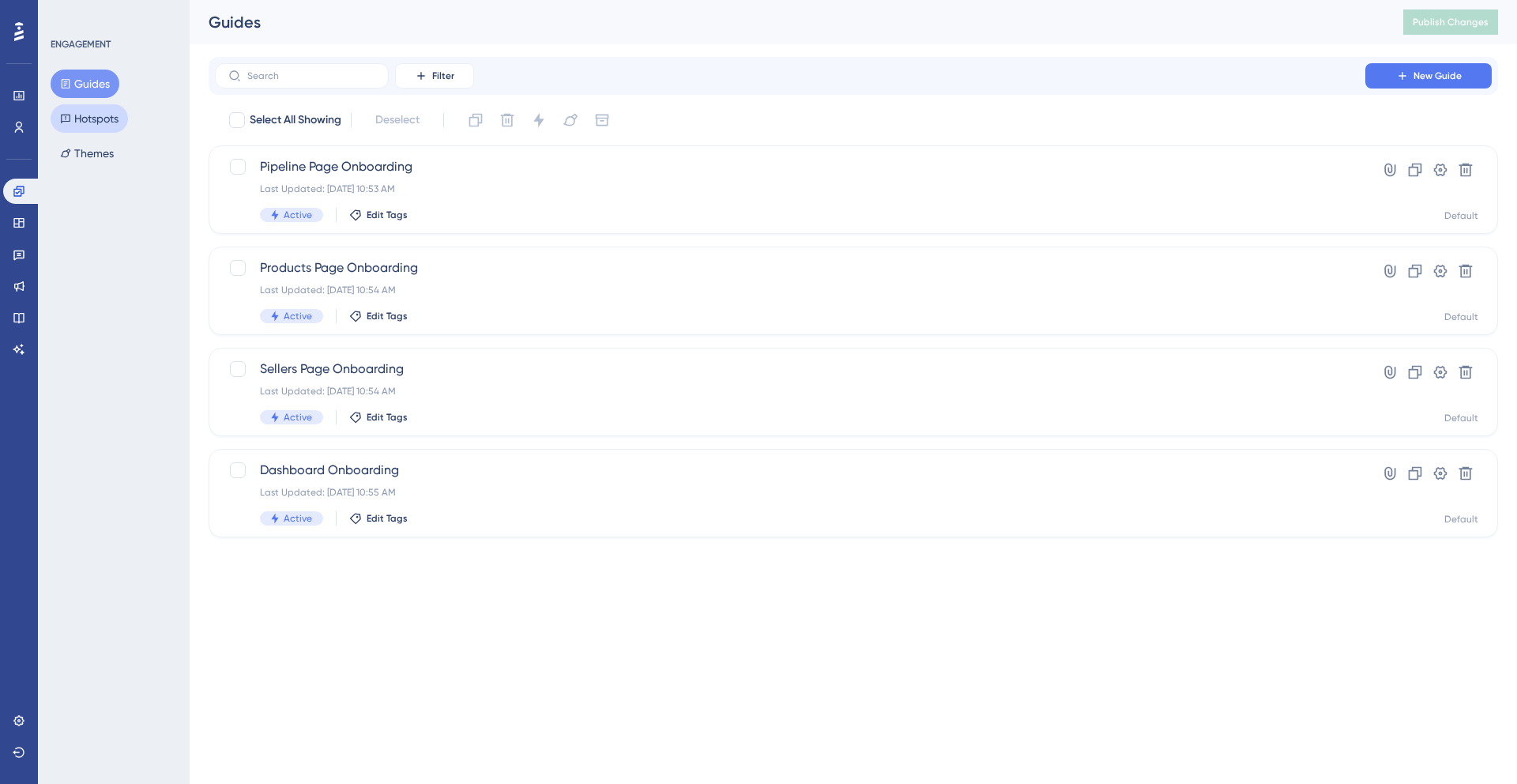
click at [86, 129] on button "Hotspots" at bounding box center [90, 118] width 78 height 29
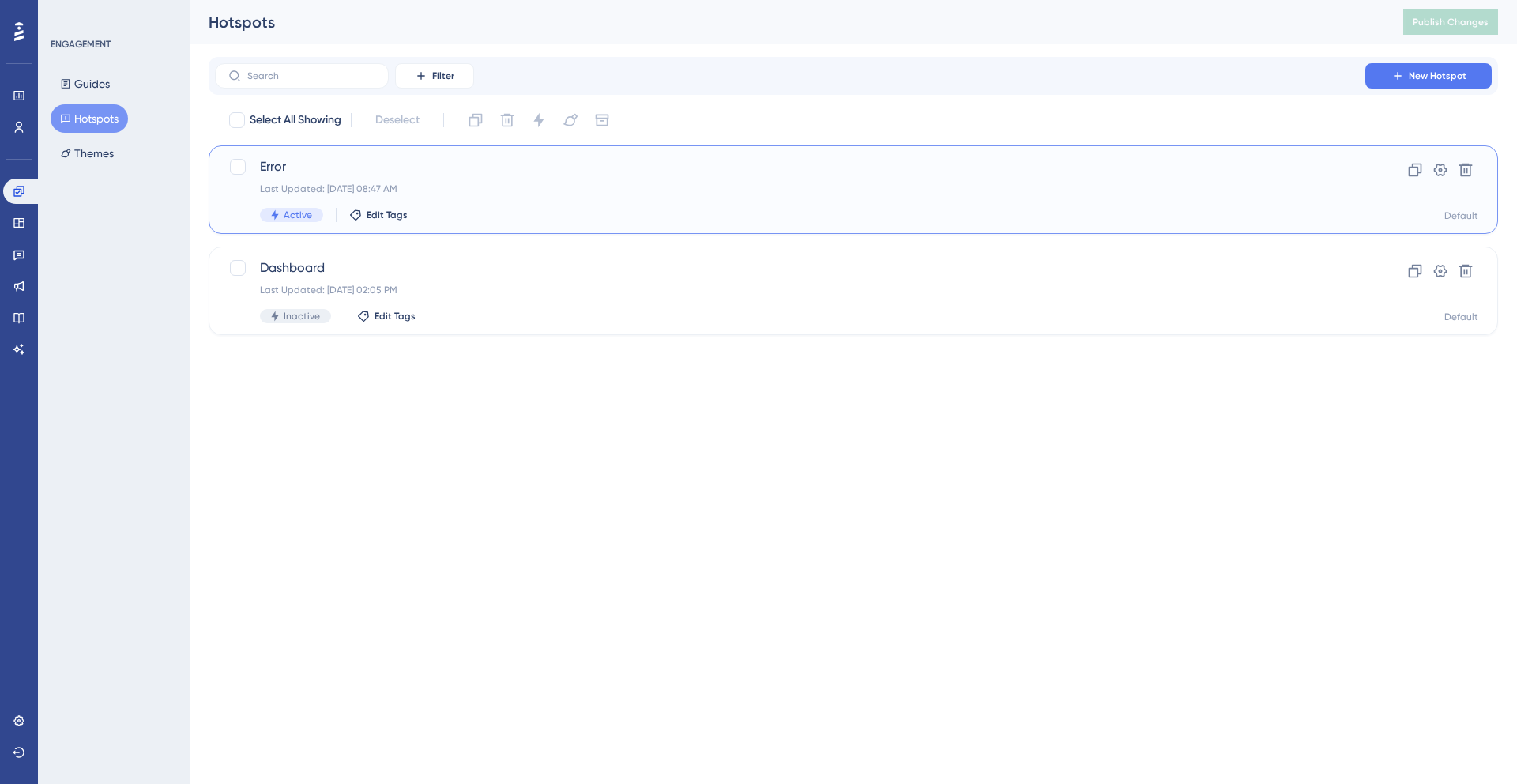
click at [440, 165] on span "Error" at bounding box center [789, 166] width 1060 height 19
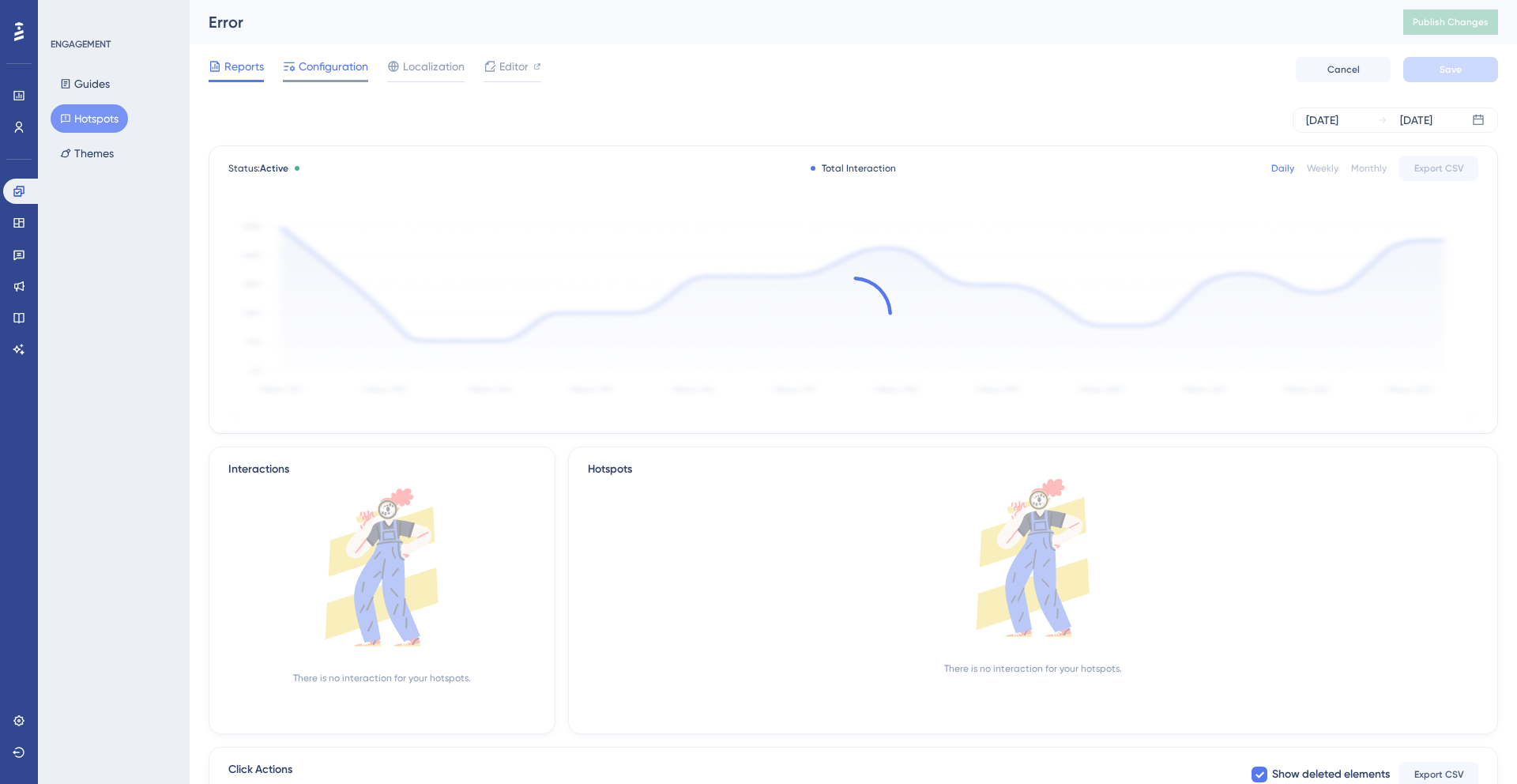
click at [335, 74] on span "Configuration" at bounding box center [333, 66] width 70 height 19
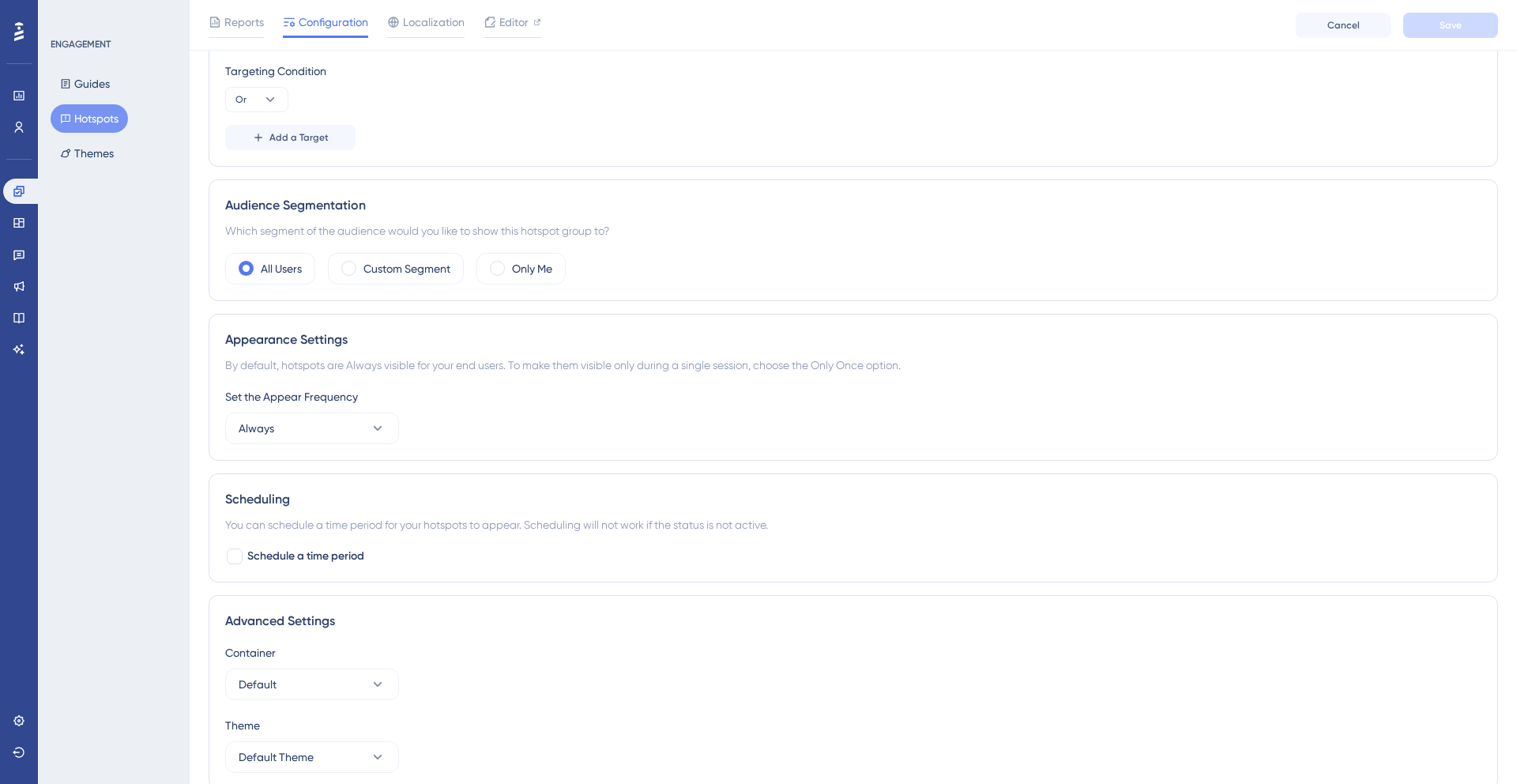
scroll to position [537, 0]
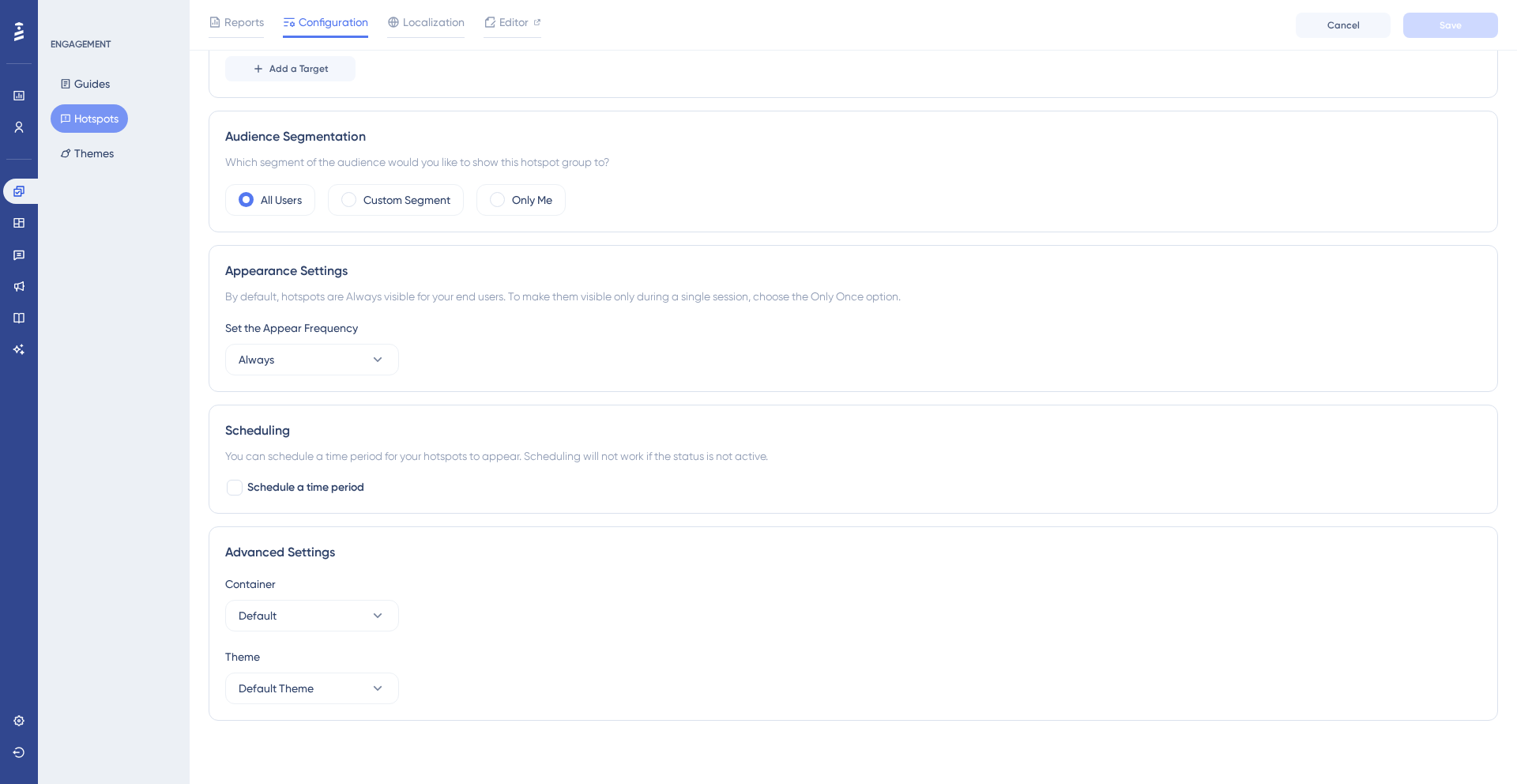
click at [279, 596] on div "Container Default" at bounding box center [853, 602] width 1256 height 57
click at [290, 606] on button "Default" at bounding box center [312, 616] width 174 height 32
click at [515, 594] on div "Container Default Default Default" at bounding box center [853, 602] width 1256 height 57
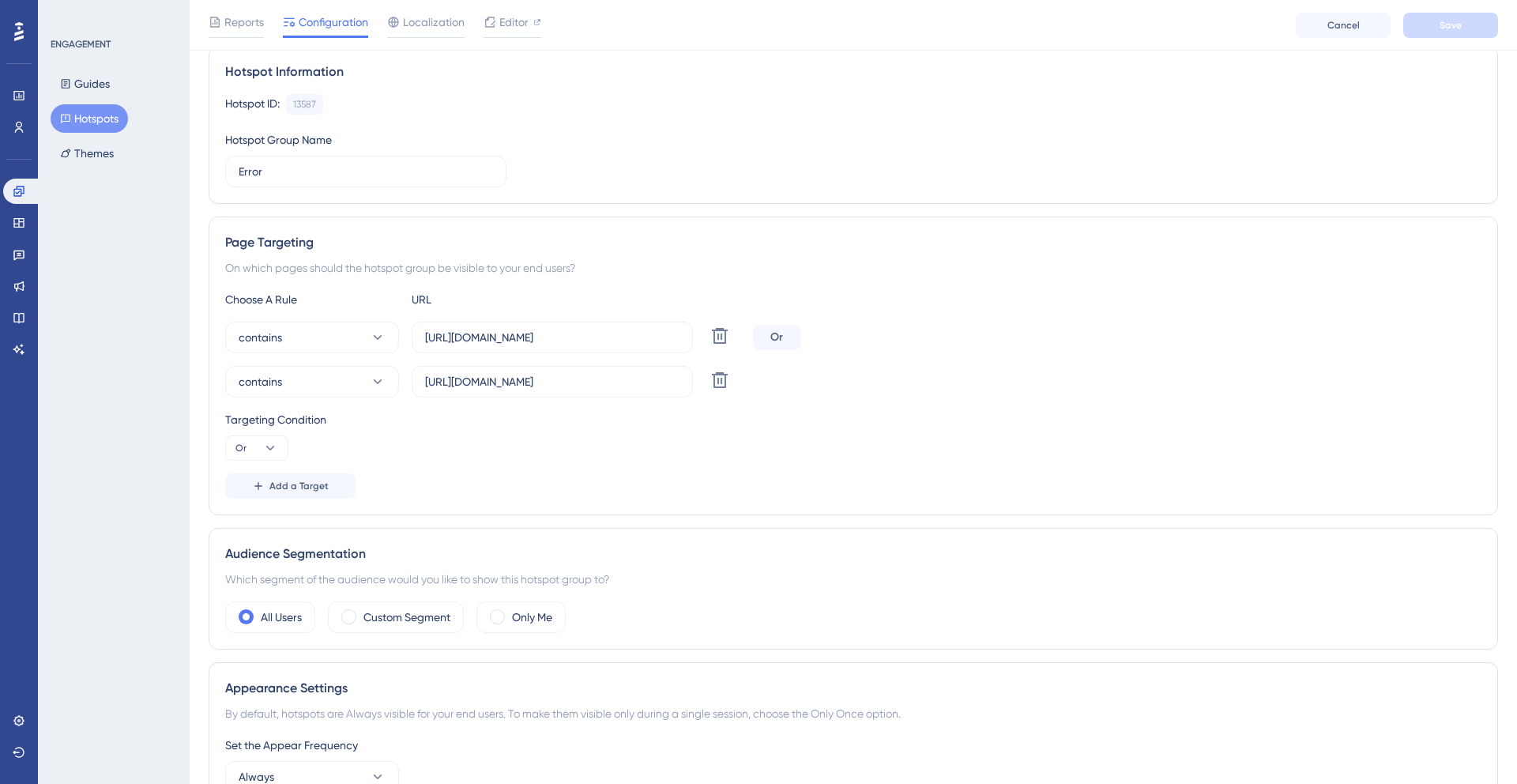
scroll to position [0, 0]
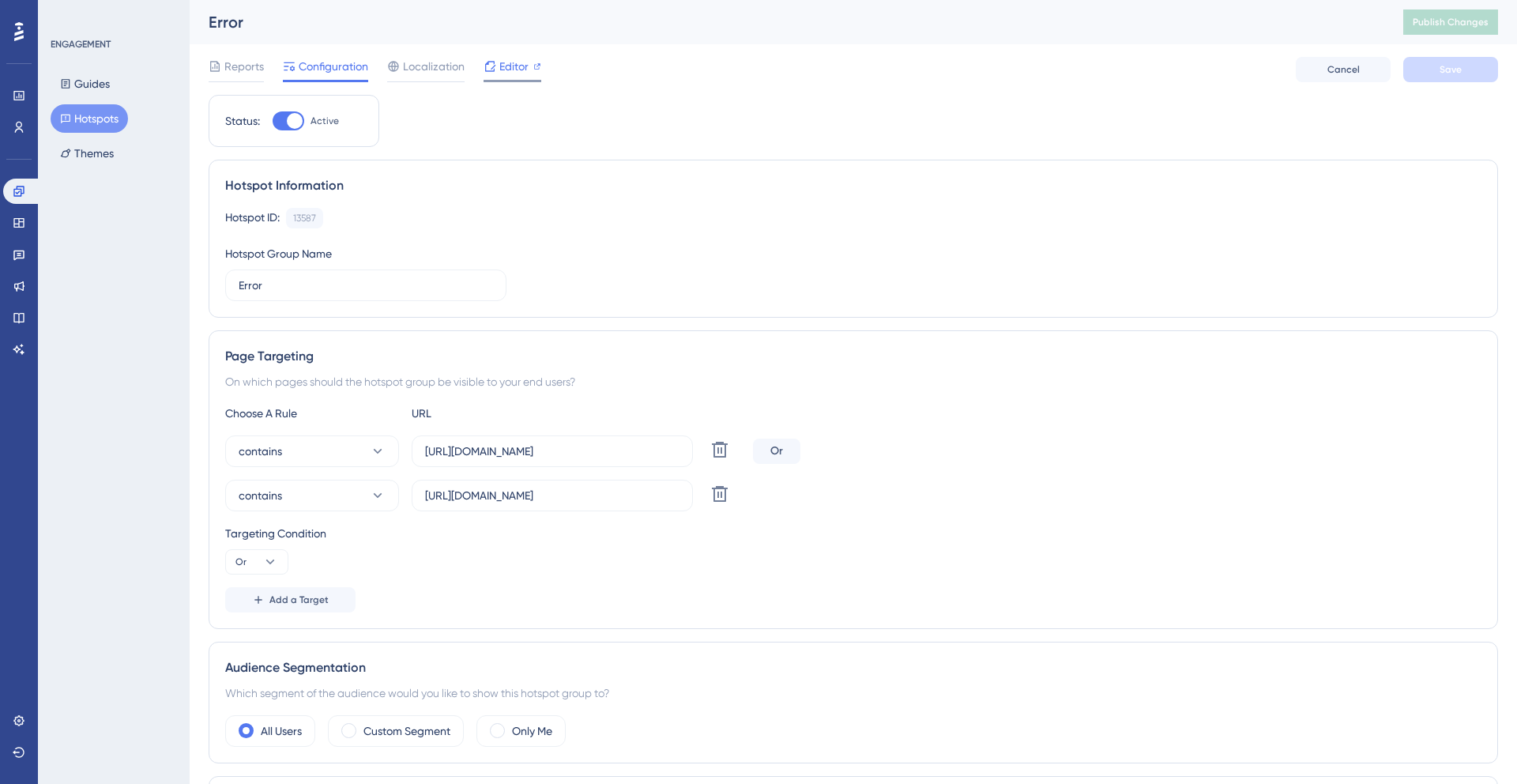
click at [502, 75] on span "Editor" at bounding box center [514, 66] width 29 height 19
